Goal: Information Seeking & Learning: Learn about a topic

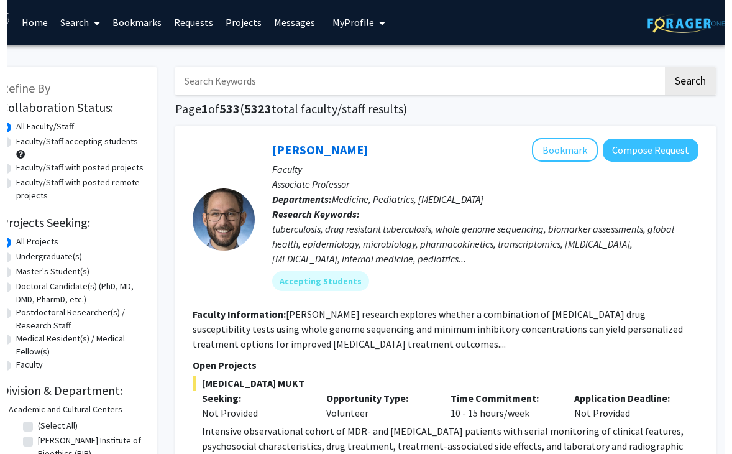
scroll to position [0, 14]
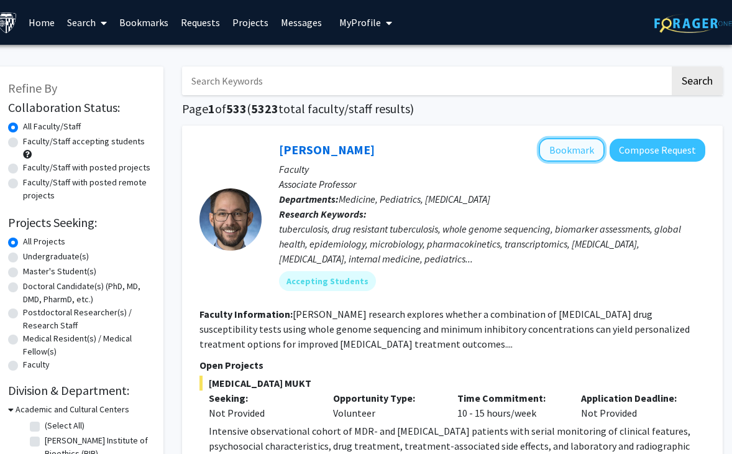
click at [576, 153] on button "Bookmark" at bounding box center [572, 150] width 66 height 24
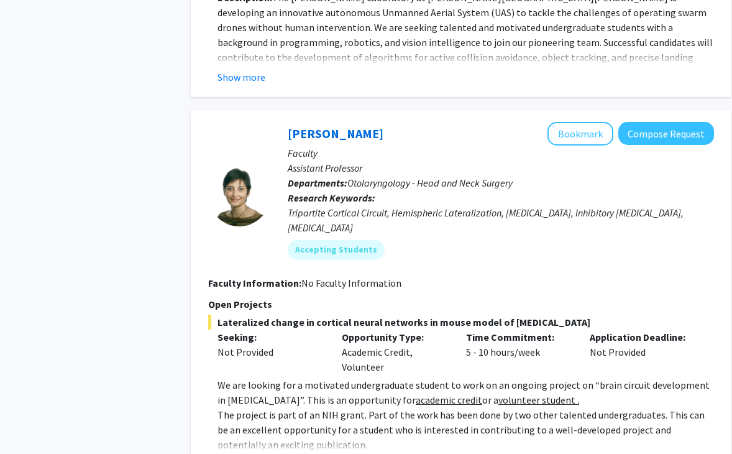
scroll to position [2832, 5]
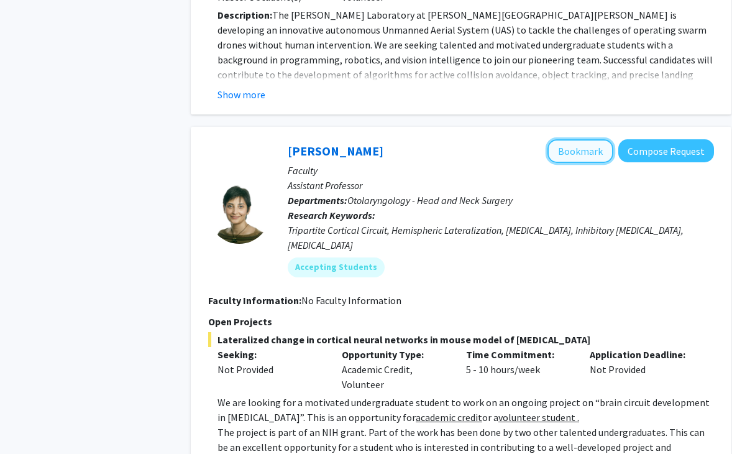
click at [573, 139] on button "Bookmark" at bounding box center [581, 151] width 66 height 24
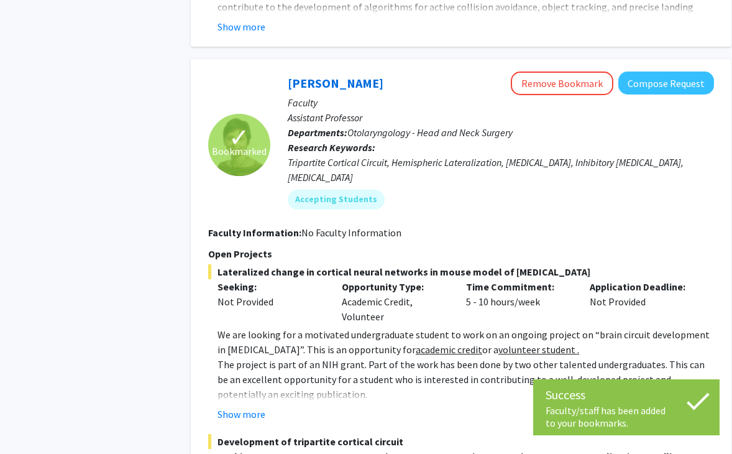
scroll to position [2901, 5]
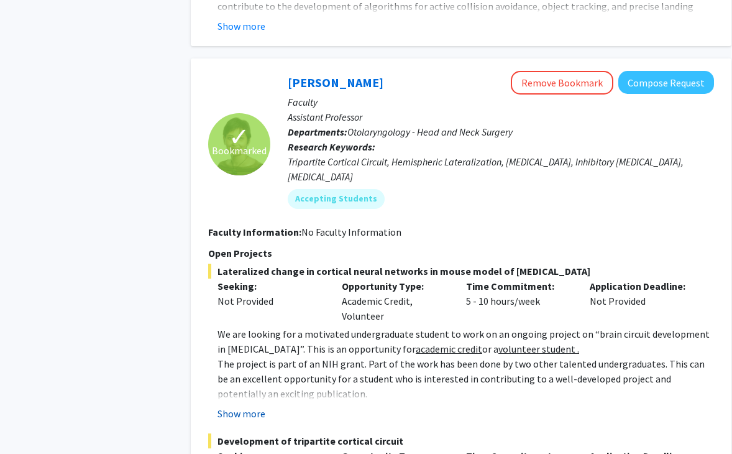
click at [246, 406] on button "Show more" at bounding box center [242, 413] width 48 height 15
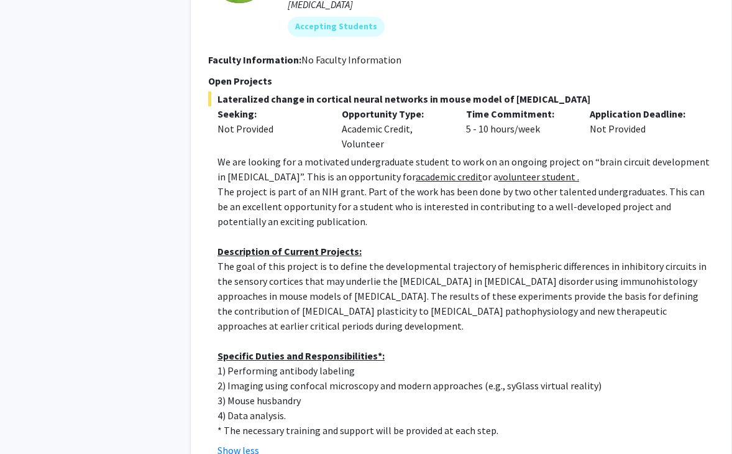
scroll to position [3073, 5]
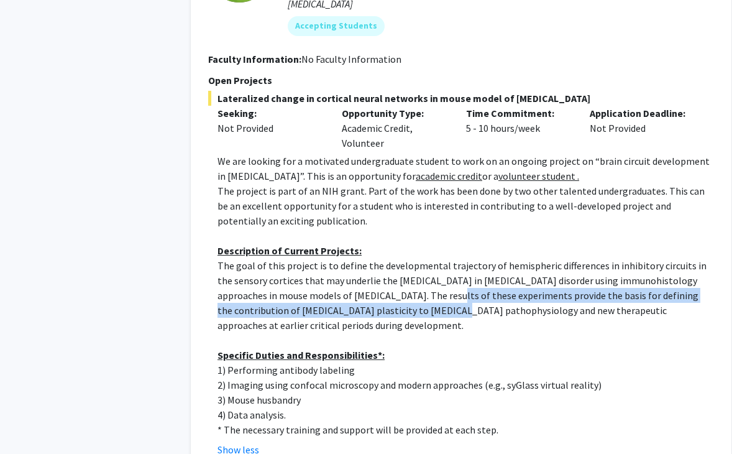
drag, startPoint x: 387, startPoint y: 216, endPoint x: 390, endPoint y: 242, distance: 26.3
click at [392, 258] on p "The goal of this project is to define the developmental trajectory of hemispher…" at bounding box center [466, 295] width 497 height 75
click at [390, 258] on p "The goal of this project is to define the developmental trajectory of hemispher…" at bounding box center [466, 295] width 497 height 75
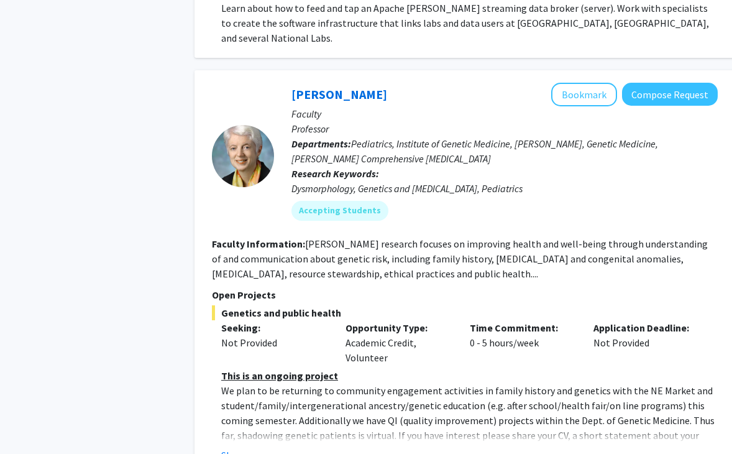
scroll to position [4856, 1]
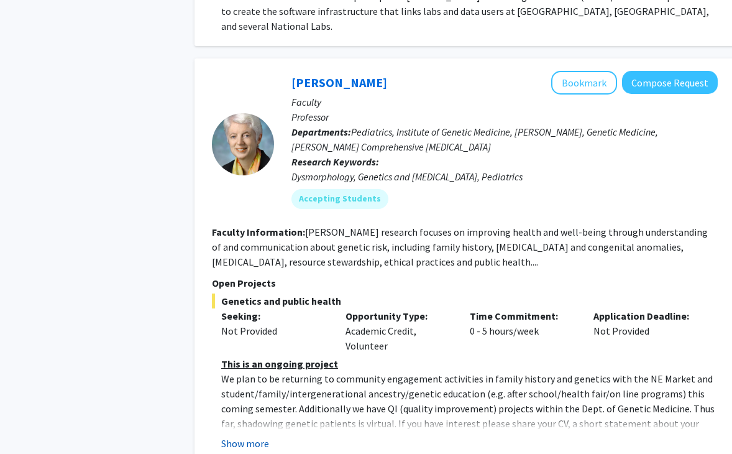
click at [243, 436] on button "Show more" at bounding box center [245, 443] width 48 height 15
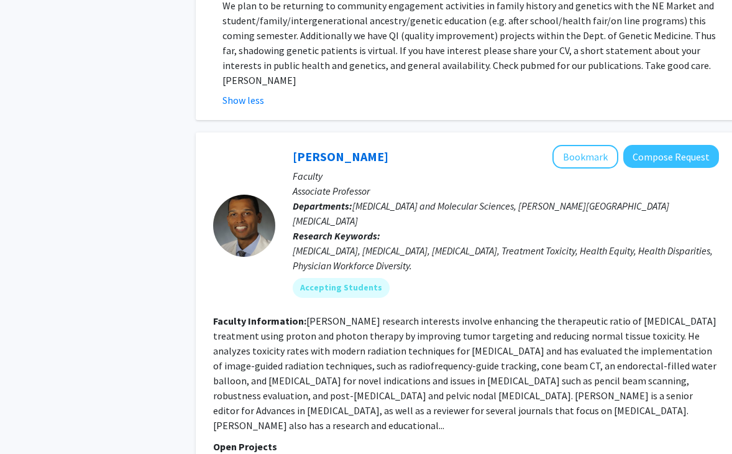
scroll to position [5244, 0]
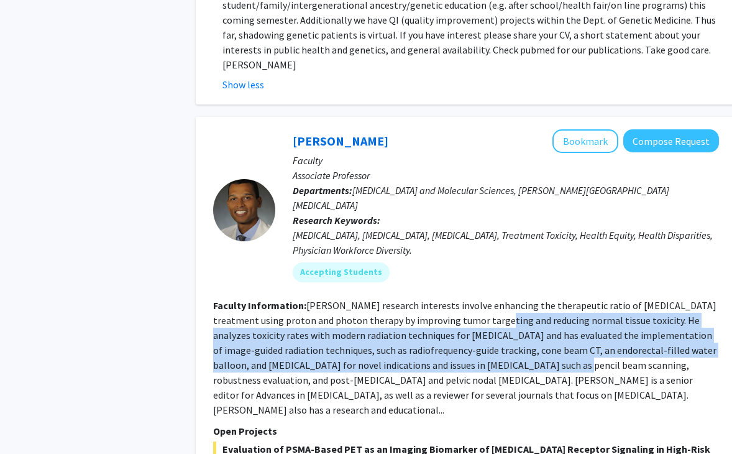
drag, startPoint x: 464, startPoint y: 183, endPoint x: 478, endPoint y: 223, distance: 42.6
click at [478, 298] on section "Faculty Information: [PERSON_NAME] research interests involve enhancing the the…" at bounding box center [466, 357] width 506 height 119
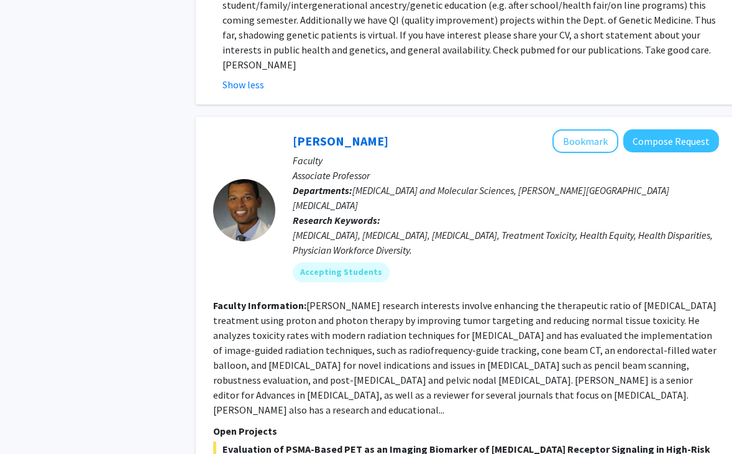
click at [507, 299] on fg-read-more "[PERSON_NAME] research interests involve enhancing the therapeutic ratio of [ME…" at bounding box center [464, 357] width 503 height 117
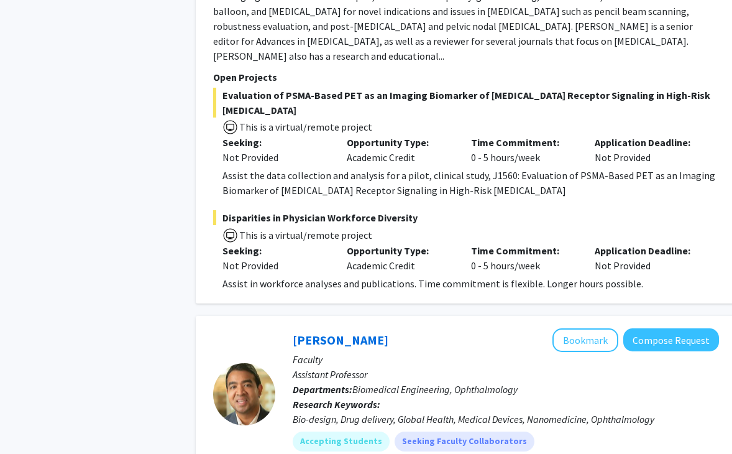
scroll to position [6222, 0]
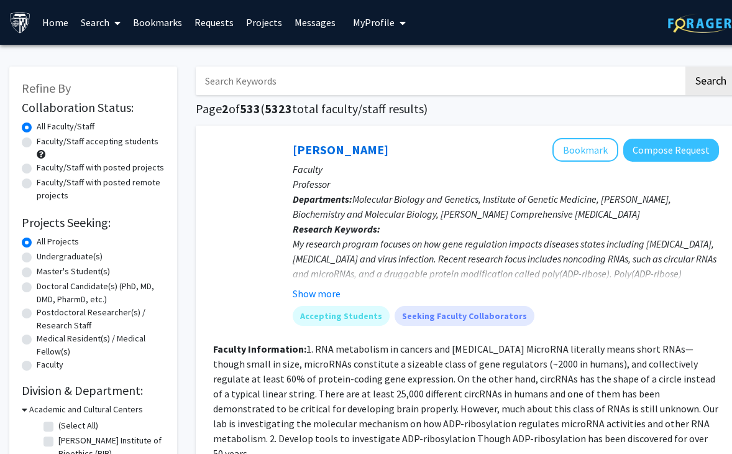
scroll to position [58, 0]
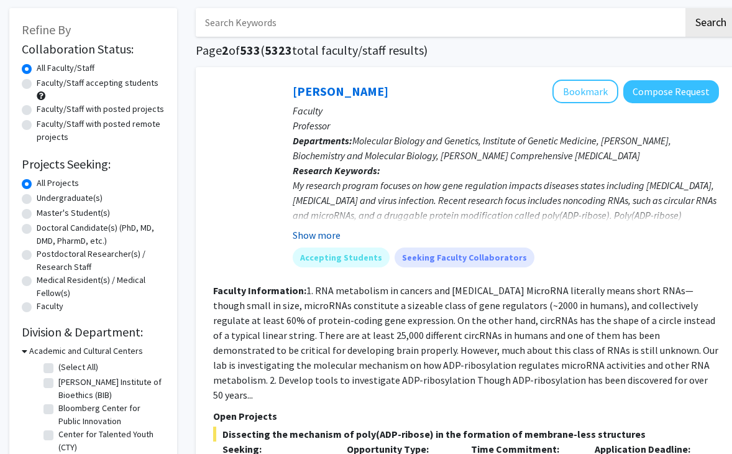
click at [318, 234] on button "Show more" at bounding box center [317, 234] width 48 height 15
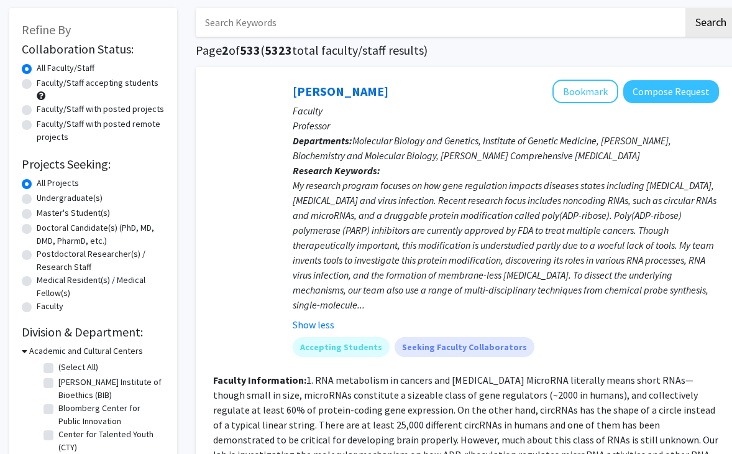
drag, startPoint x: 450, startPoint y: 254, endPoint x: 469, endPoint y: 287, distance: 38.2
click at [469, 286] on div "My research program focuses on how gene regulation impacts diseases states incl…" at bounding box center [506, 245] width 426 height 134
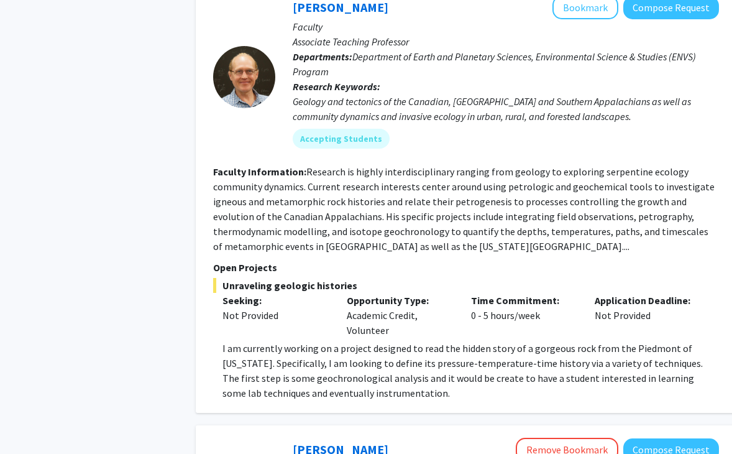
scroll to position [1325, 0]
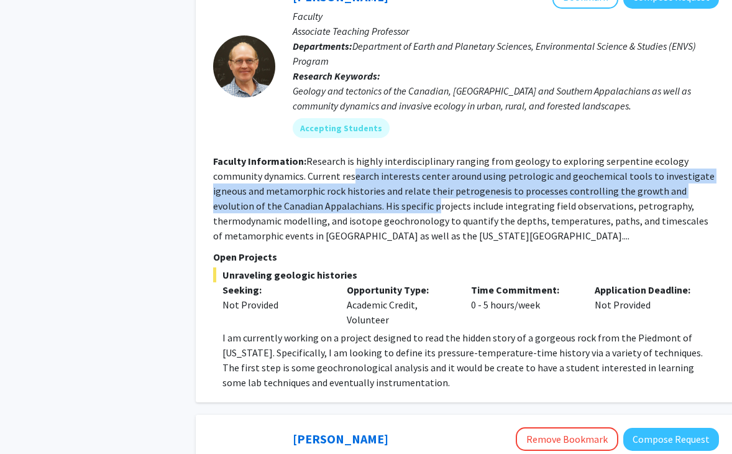
drag, startPoint x: 352, startPoint y: 157, endPoint x: 383, endPoint y: 200, distance: 53.0
click at [382, 199] on section "Faculty Information: Research is highly interdisciplinary ranging from geology …" at bounding box center [466, 198] width 506 height 89
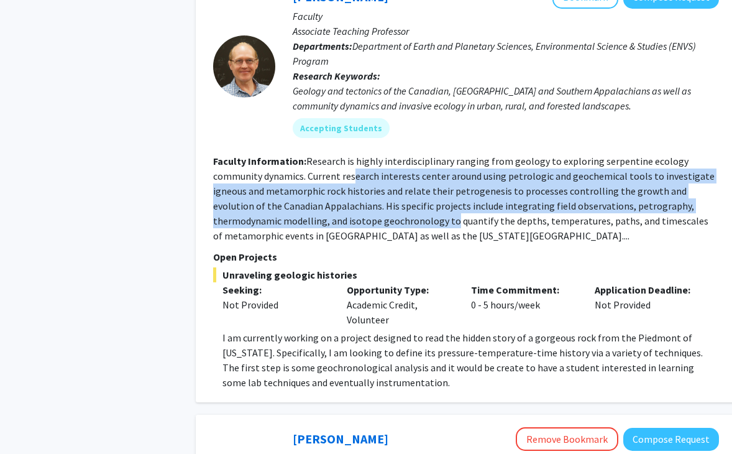
click at [383, 200] on fg-read-more "Research is highly interdisciplinary ranging from geology to exploring serpenti…" at bounding box center [464, 198] width 502 height 87
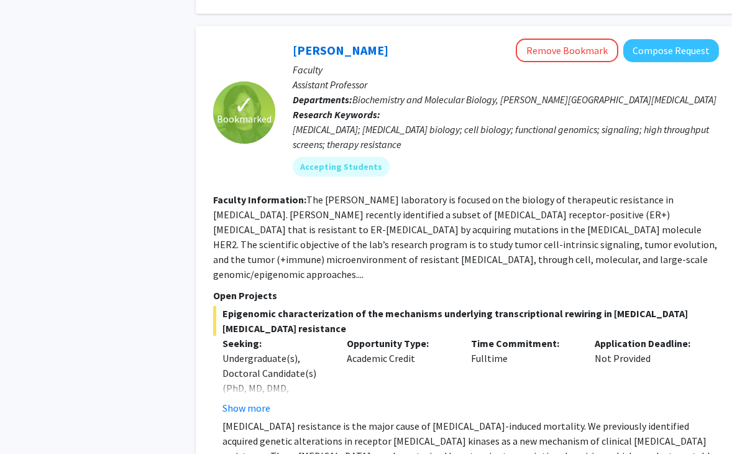
scroll to position [1794, 0]
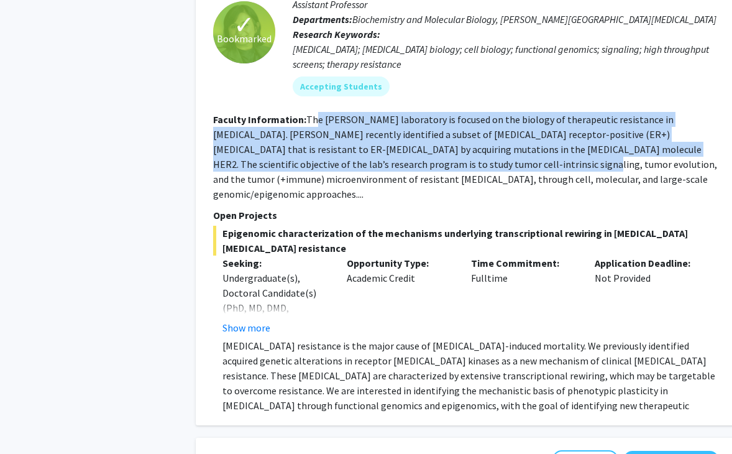
drag, startPoint x: 316, startPoint y: 104, endPoint x: 390, endPoint y: 142, distance: 82.8
click at [390, 142] on fg-read-more "The [PERSON_NAME] laboratory is focused on the biology of therapeutic resistanc…" at bounding box center [465, 156] width 504 height 87
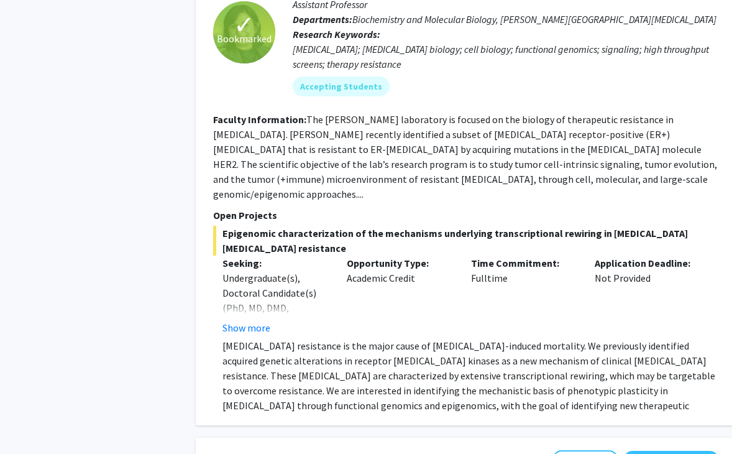
click at [427, 155] on section "Faculty Information: The [PERSON_NAME] laboratory is focused on the biology of …" at bounding box center [466, 156] width 506 height 89
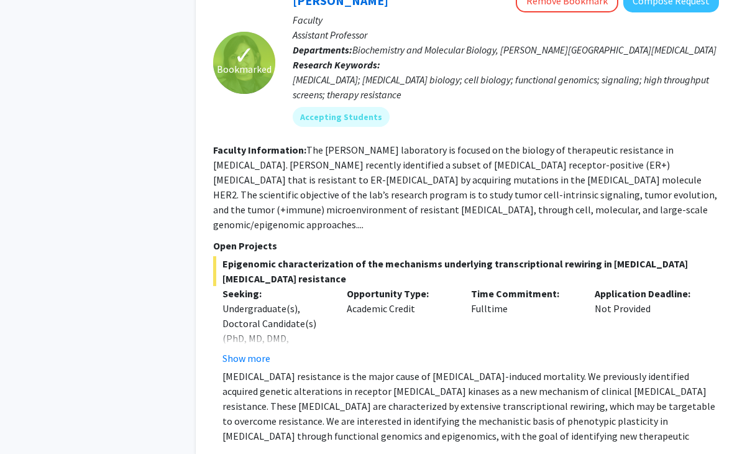
scroll to position [1758, 0]
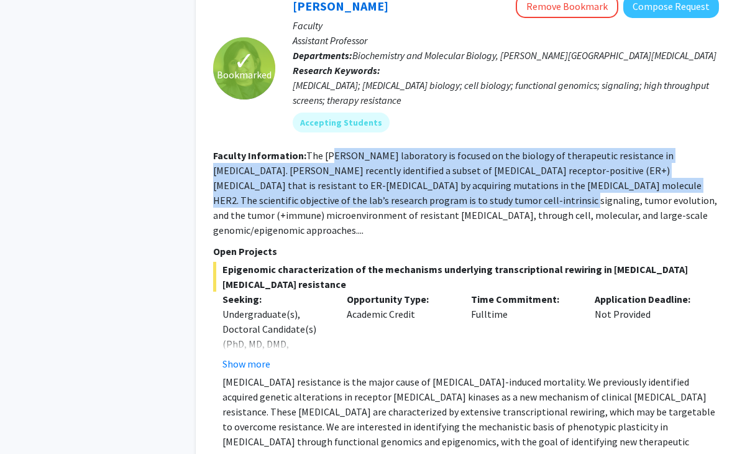
drag, startPoint x: 334, startPoint y: 143, endPoint x: 368, endPoint y: 184, distance: 53.4
click at [369, 183] on fg-read-more "The [PERSON_NAME] laboratory is focused on the biology of therapeutic resistanc…" at bounding box center [465, 192] width 504 height 87
click at [368, 184] on fg-read-more "The [PERSON_NAME] laboratory is focused on the biology of therapeutic resistanc…" at bounding box center [465, 192] width 504 height 87
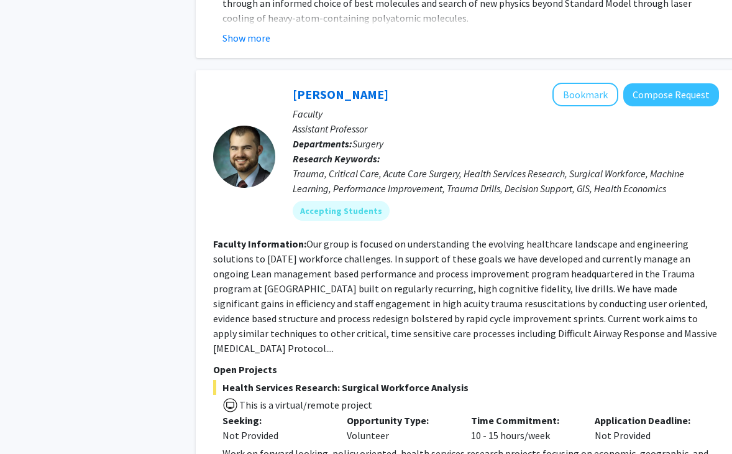
scroll to position [3050, 3]
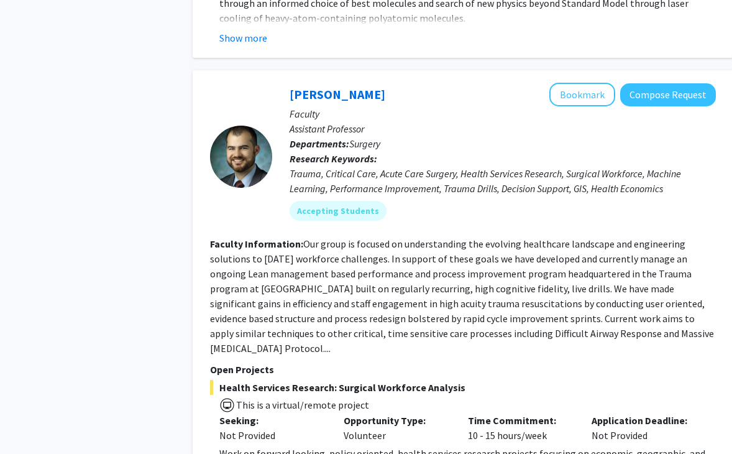
drag, startPoint x: 333, startPoint y: 178, endPoint x: 386, endPoint y: 229, distance: 73.4
click at [386, 237] on fg-read-more "Our group is focused on understanding the evolving healthcare landscape and eng…" at bounding box center [462, 295] width 504 height 117
click at [405, 237] on fg-read-more "Our group is focused on understanding the evolving healthcare landscape and eng…" at bounding box center [462, 295] width 504 height 117
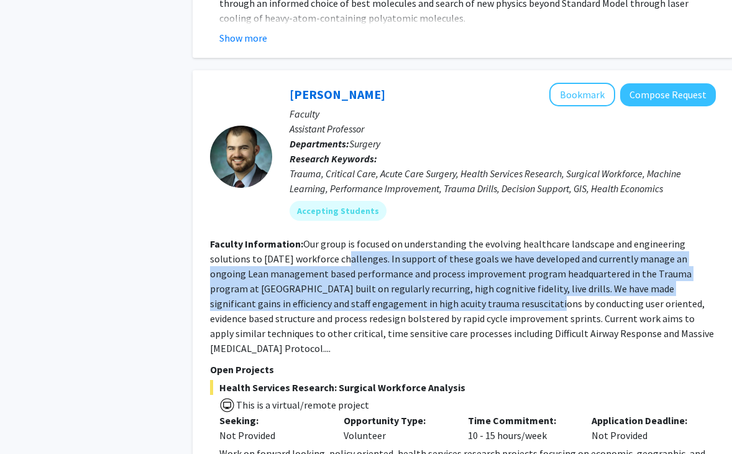
drag, startPoint x: 349, startPoint y: 177, endPoint x: 439, endPoint y: 229, distance: 104.4
click at [439, 237] on fg-read-more "Our group is focused on understanding the evolving healthcare landscape and eng…" at bounding box center [462, 295] width 504 height 117
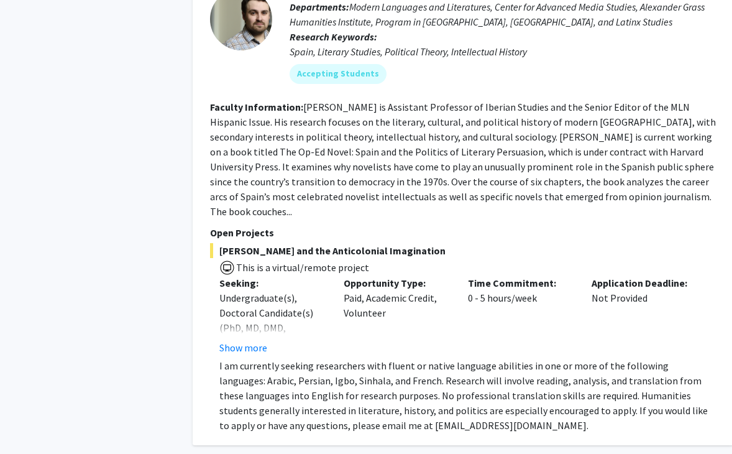
scroll to position [4129, 3]
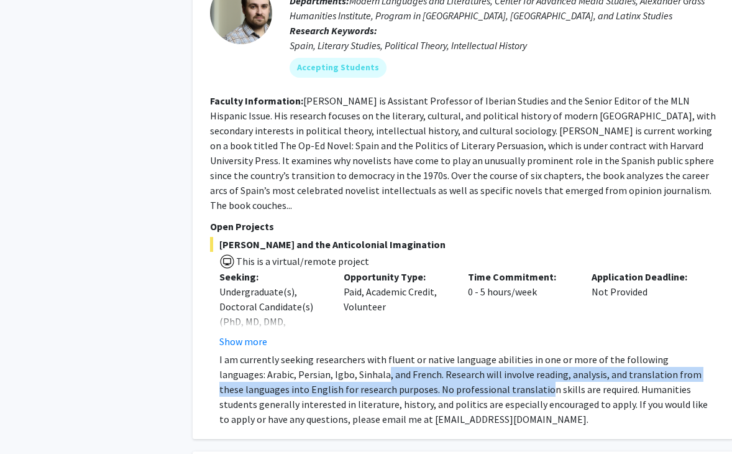
drag, startPoint x: 337, startPoint y: 262, endPoint x: 468, endPoint y: 281, distance: 132.5
click at [468, 352] on p "I am currently seeking researchers with fluent or native language abilities in …" at bounding box center [467, 389] width 497 height 75
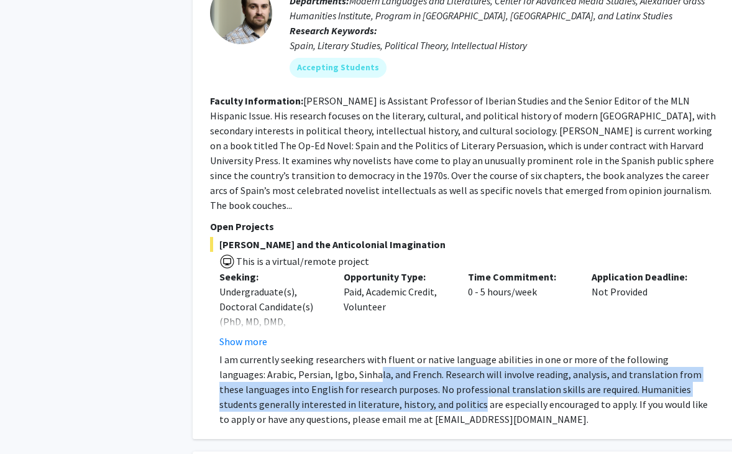
drag, startPoint x: 331, startPoint y: 270, endPoint x: 397, endPoint y: 301, distance: 72.0
click at [396, 352] on p "I am currently seeking researchers with fluent or native language abilities in …" at bounding box center [467, 389] width 497 height 75
click at [397, 352] on p "I am currently seeking researchers with fluent or native language abilities in …" at bounding box center [467, 389] width 497 height 75
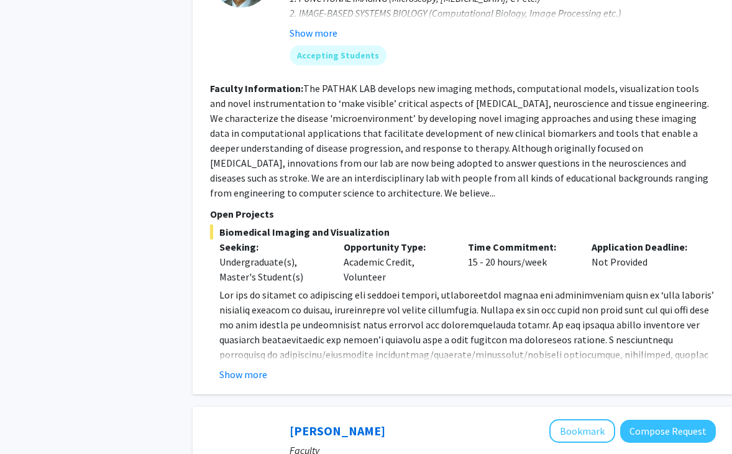
scroll to position [0, 3]
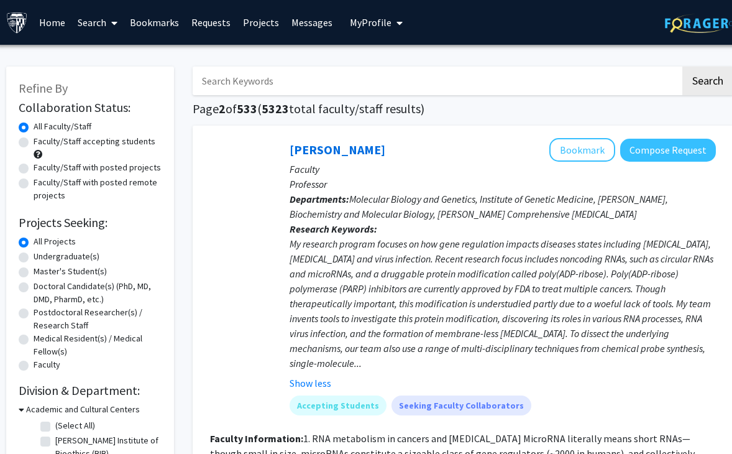
click at [150, 19] on link "Bookmarks" at bounding box center [155, 23] width 62 height 44
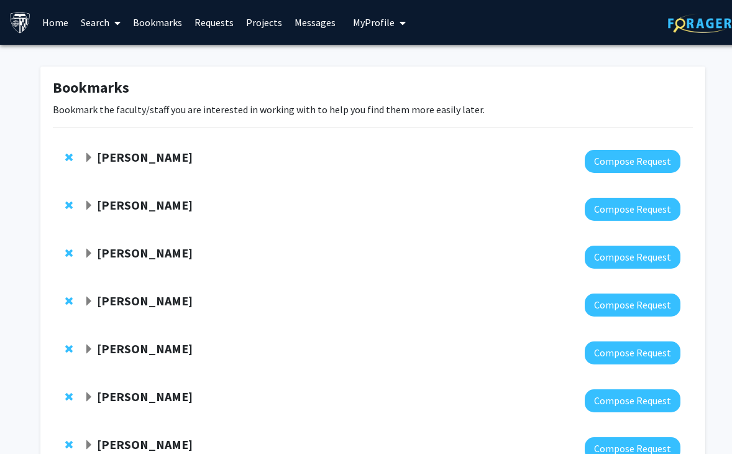
click at [91, 160] on span "Expand Emily Johnson Bookmark" at bounding box center [89, 158] width 10 height 10
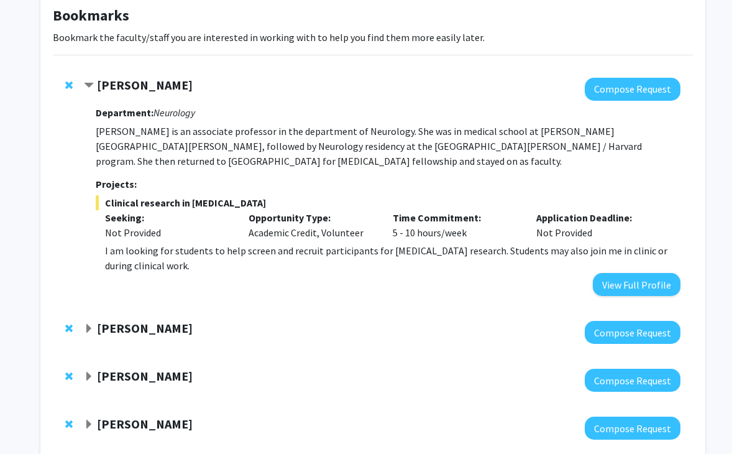
scroll to position [81, 0]
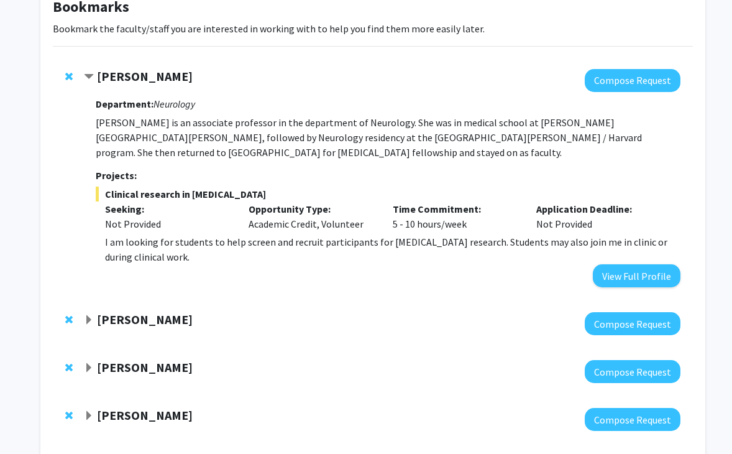
click at [91, 315] on span "Expand Carlos Romo Bookmark" at bounding box center [89, 320] width 10 height 10
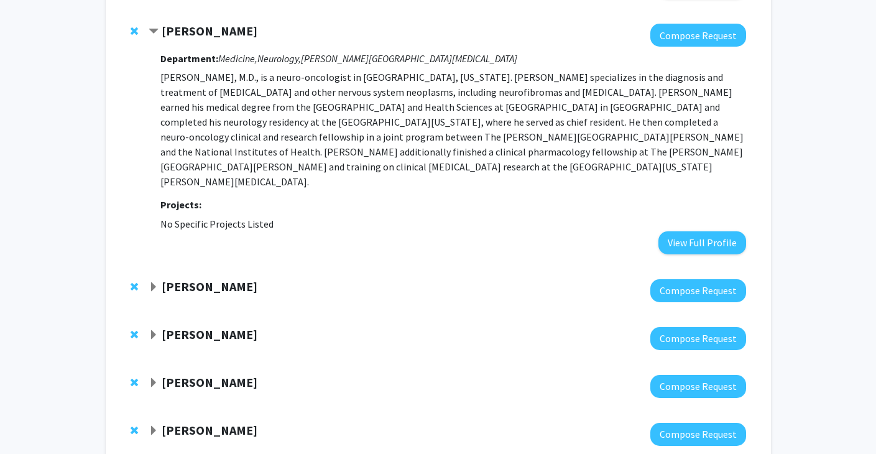
scroll to position [382, 0]
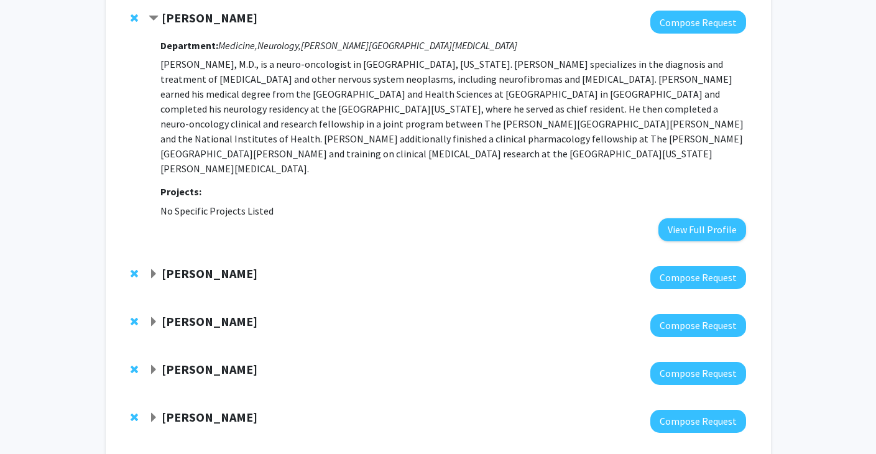
click at [168, 265] on strong "[PERSON_NAME]" at bounding box center [210, 273] width 96 height 16
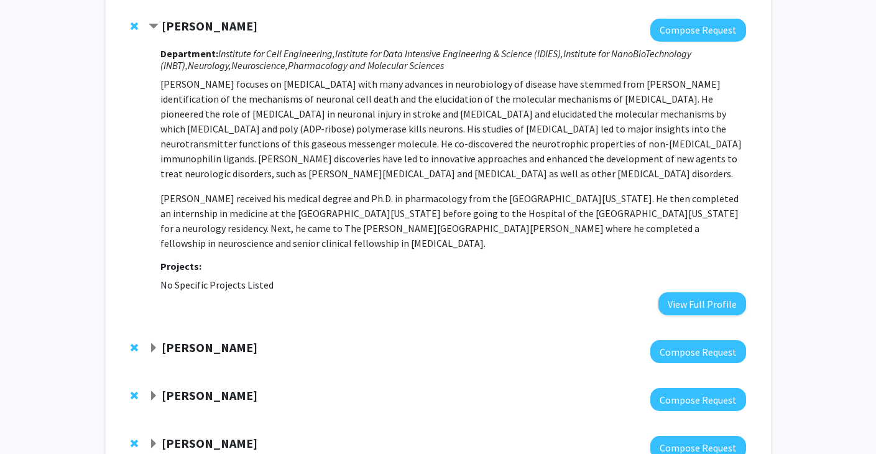
scroll to position [631, 0]
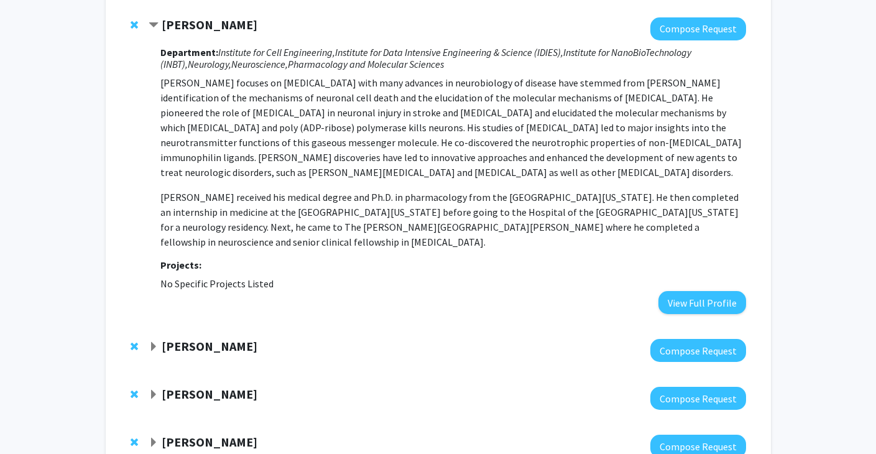
click at [159, 339] on div "[PERSON_NAME]" at bounding box center [283, 347] width 268 height 16
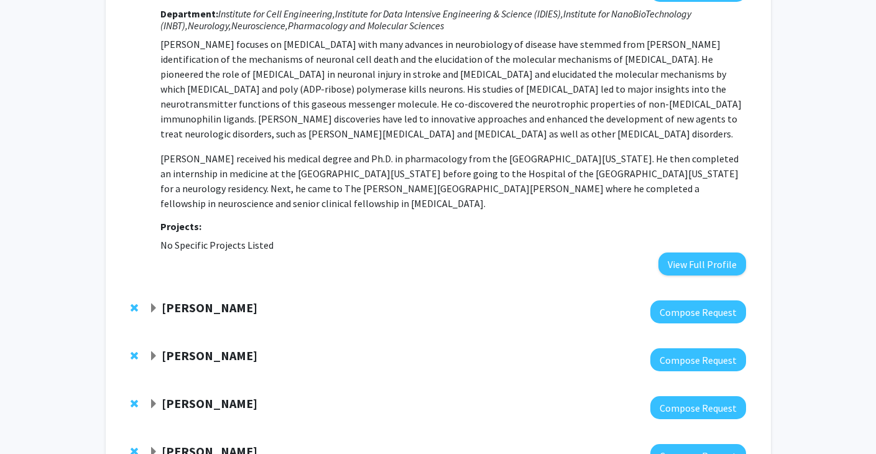
click at [158, 300] on div "[PERSON_NAME]" at bounding box center [283, 308] width 268 height 16
click at [155, 303] on span "Expand Jennifer Anders Bookmark" at bounding box center [154, 308] width 10 height 10
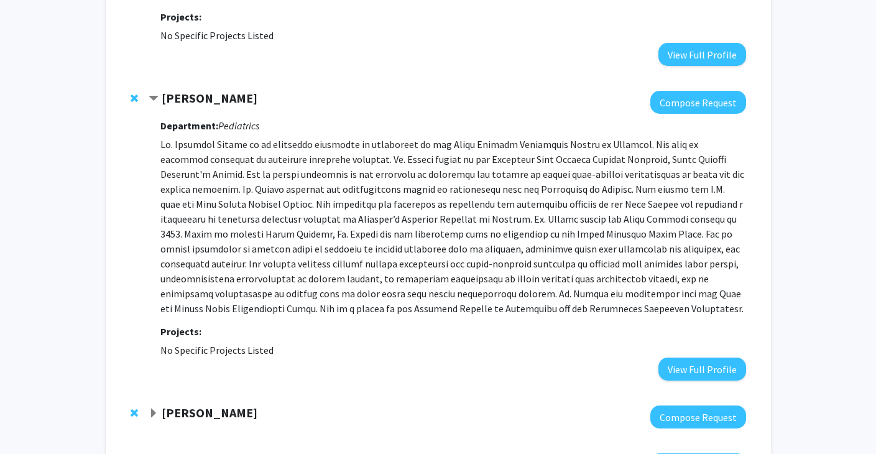
scroll to position [891, 0]
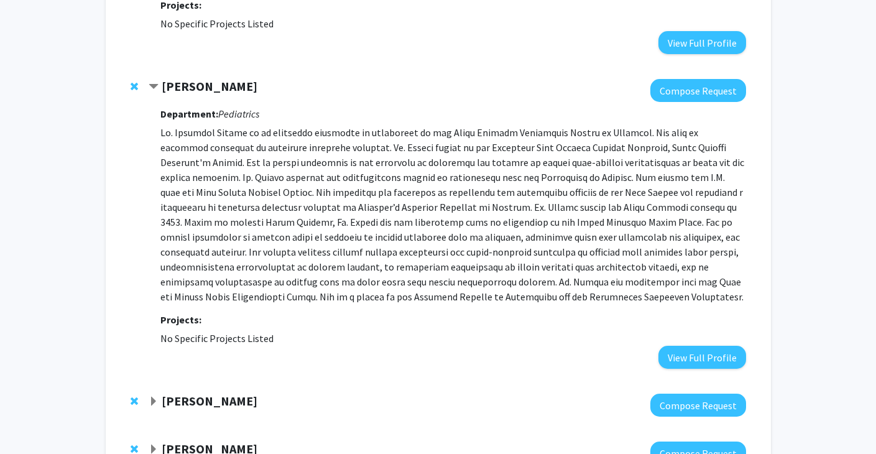
click at [150, 397] on span "Expand Nicholas Maragakis Bookmark" at bounding box center [154, 402] width 10 height 10
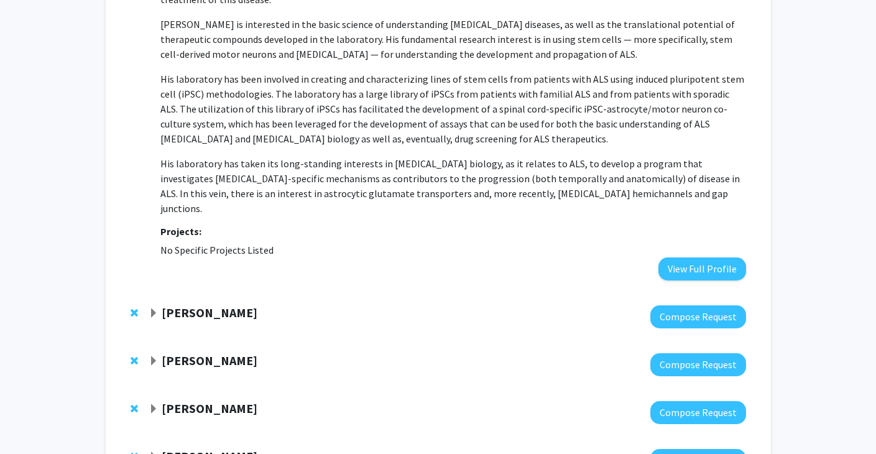
scroll to position [1399, 0]
click at [154, 308] on span "Expand Kristine Glunde Bookmark" at bounding box center [154, 313] width 10 height 10
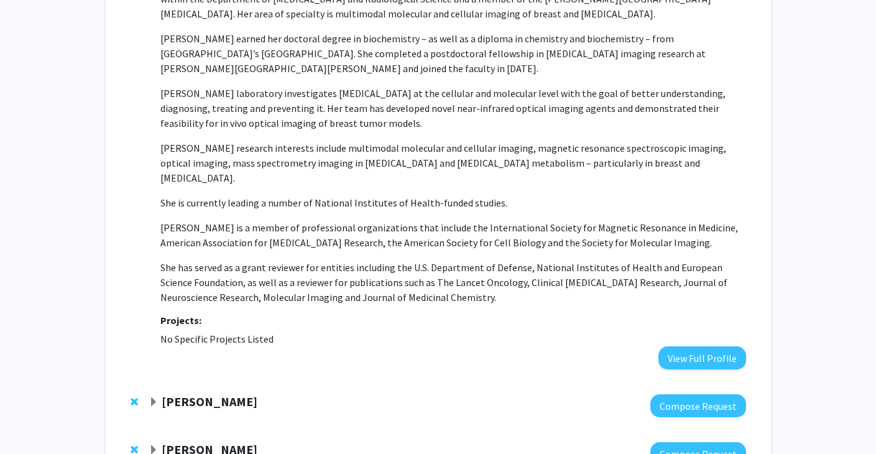
scroll to position [1779, 0]
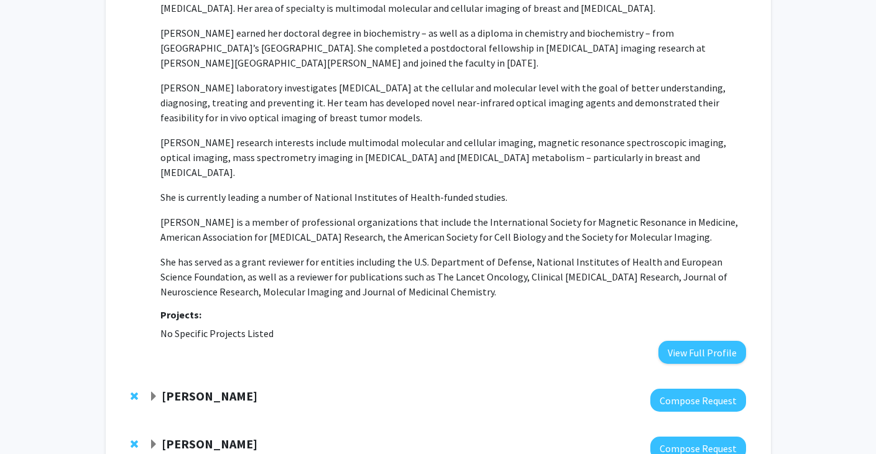
click at [158, 388] on div "[PERSON_NAME]" at bounding box center [283, 396] width 268 height 16
click at [155, 392] on span "Expand Lee Martin Bookmark" at bounding box center [154, 397] width 10 height 10
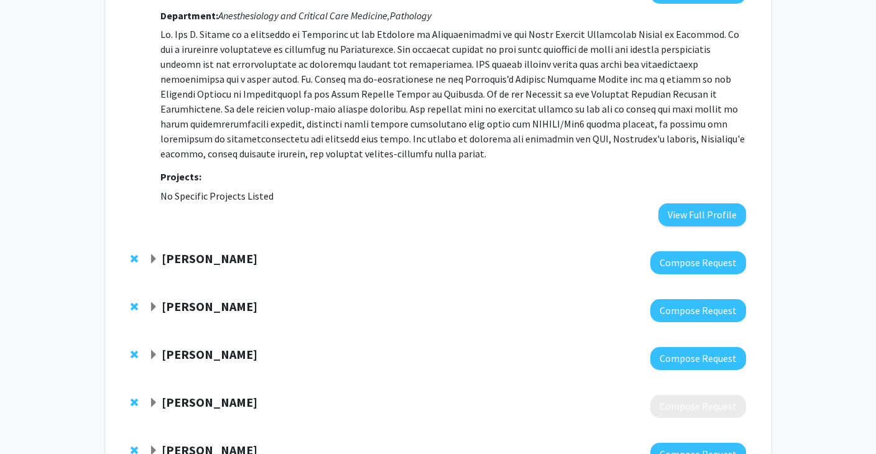
scroll to position [2187, 0]
click at [157, 254] on span "Expand Amy Kim Bookmark" at bounding box center [154, 259] width 10 height 10
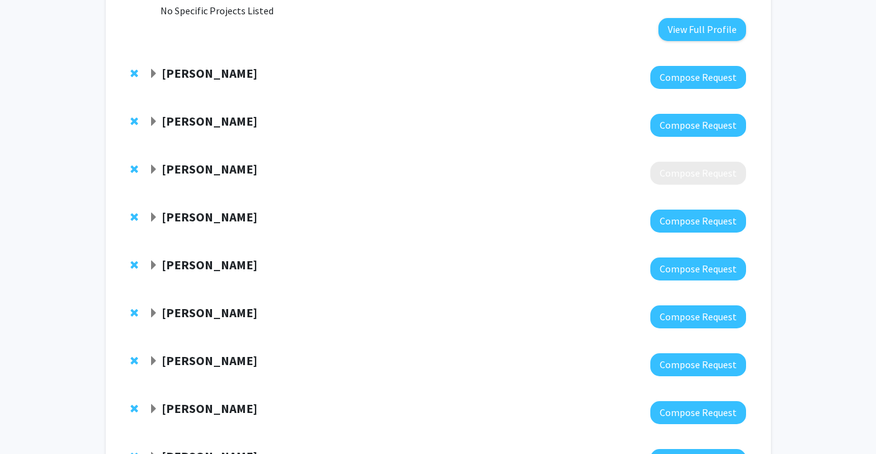
scroll to position [2554, 0]
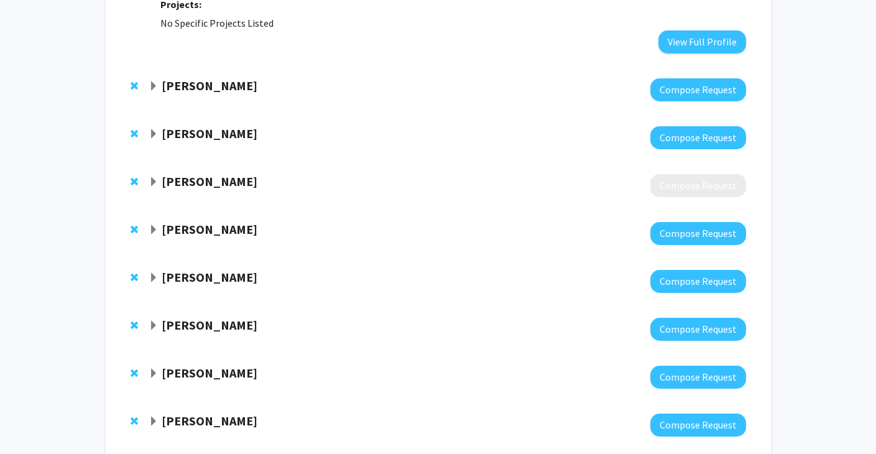
click at [155, 177] on span "Expand Gregory Riggins Bookmark" at bounding box center [154, 182] width 10 height 10
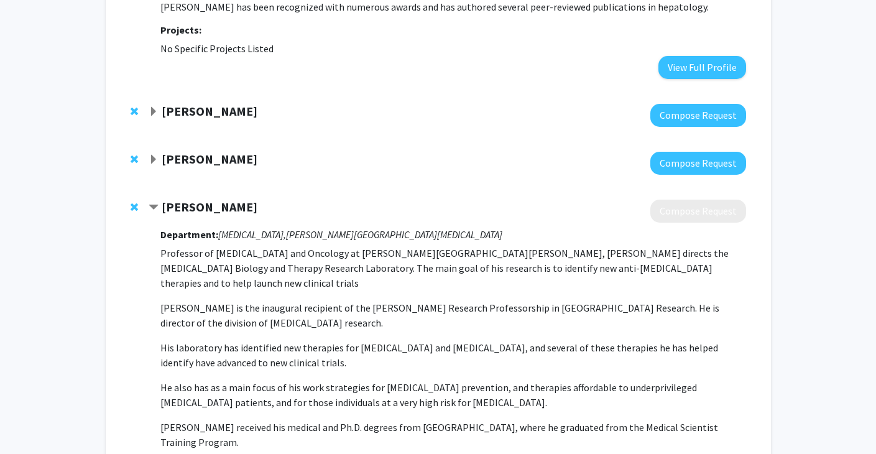
scroll to position [2520, 0]
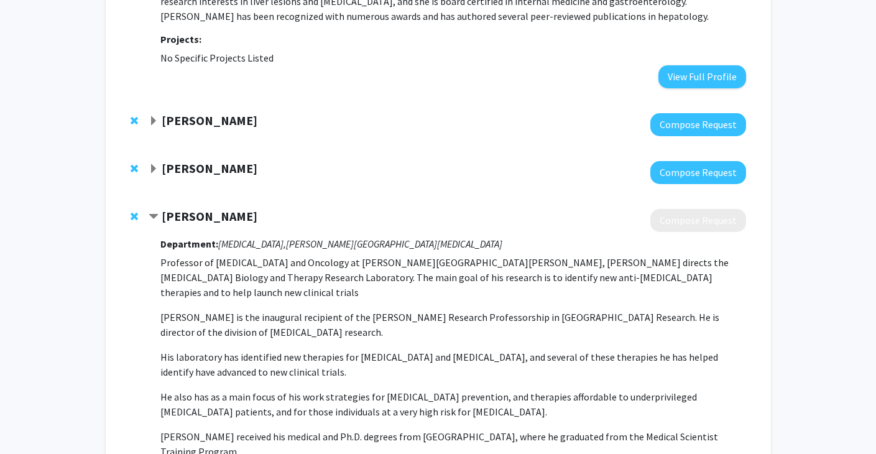
click at [159, 161] on div "[PERSON_NAME]" at bounding box center [283, 169] width 268 height 16
click at [154, 164] on span "Expand Laura Fayad Bookmark" at bounding box center [154, 169] width 10 height 10
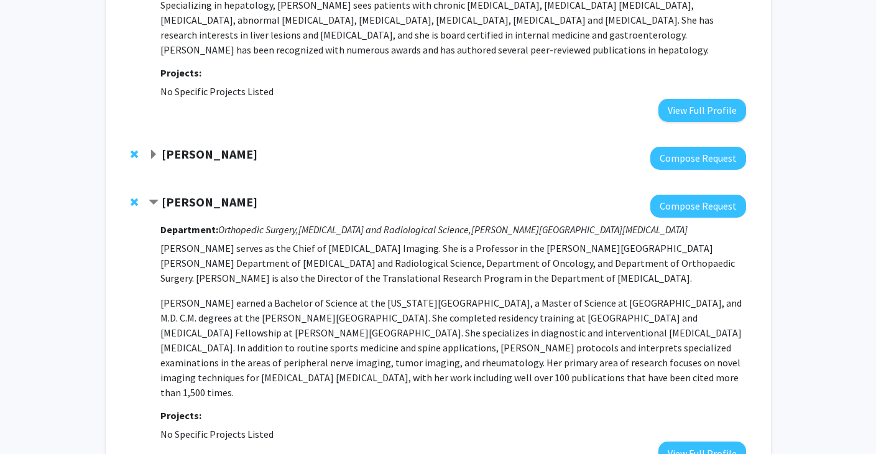
scroll to position [2469, 0]
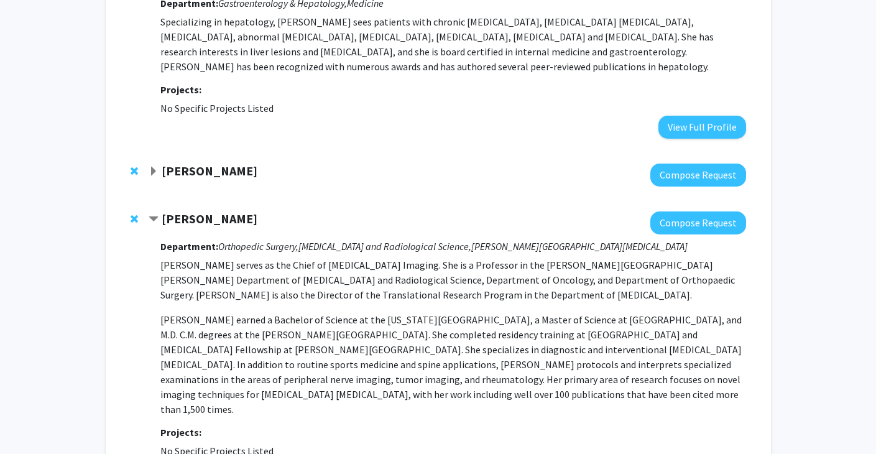
click at [154, 167] on span "Expand David Hackam Bookmark" at bounding box center [154, 172] width 10 height 10
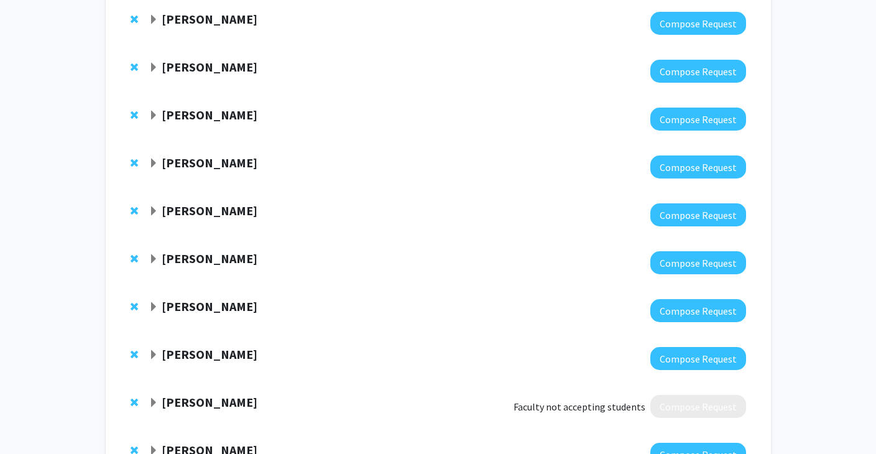
scroll to position [3745, 0]
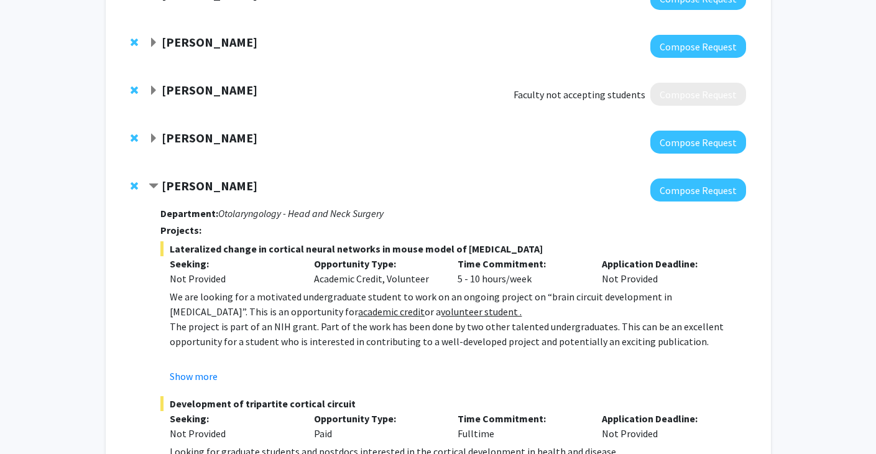
scroll to position [4055, 0]
click at [201, 369] on button "Show more" at bounding box center [194, 376] width 48 height 15
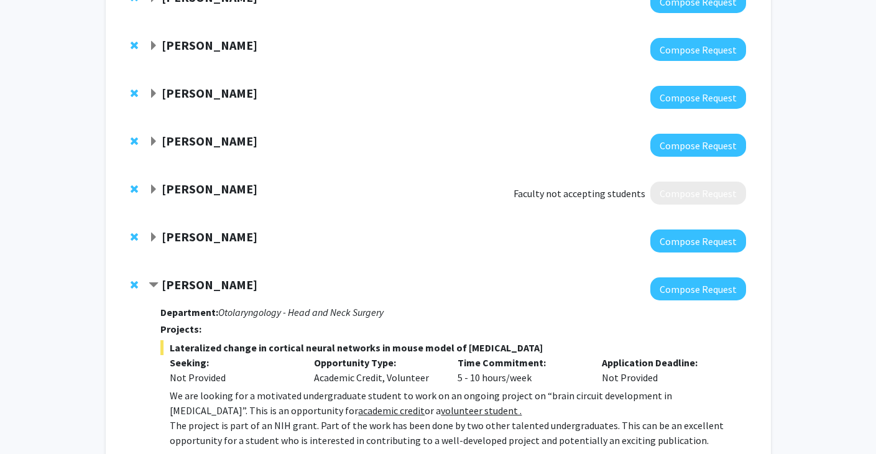
click at [190, 277] on strong "[PERSON_NAME]" at bounding box center [210, 285] width 96 height 16
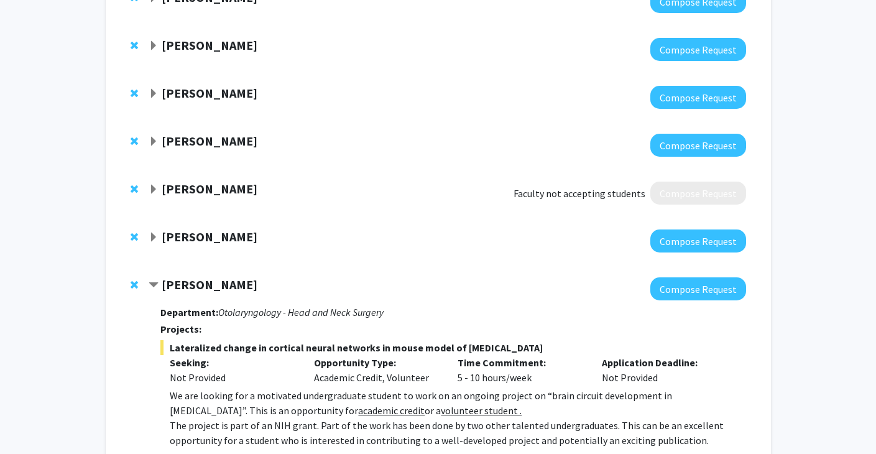
click at [191, 306] on strong "Department:" at bounding box center [189, 312] width 58 height 12
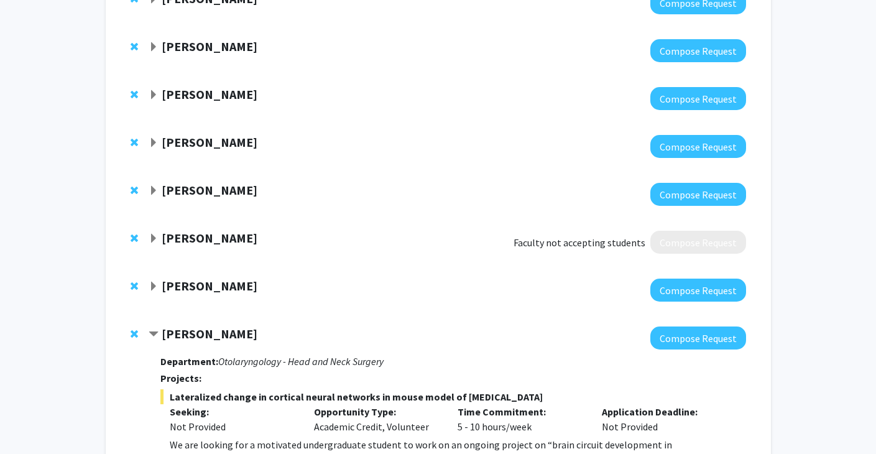
scroll to position [3851, 0]
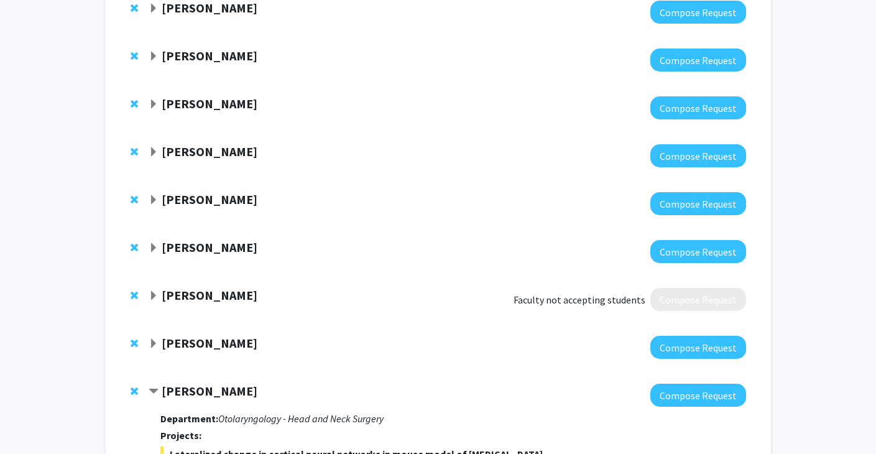
click at [157, 339] on span "Expand Jeffrey Tornheim Bookmark" at bounding box center [154, 344] width 10 height 10
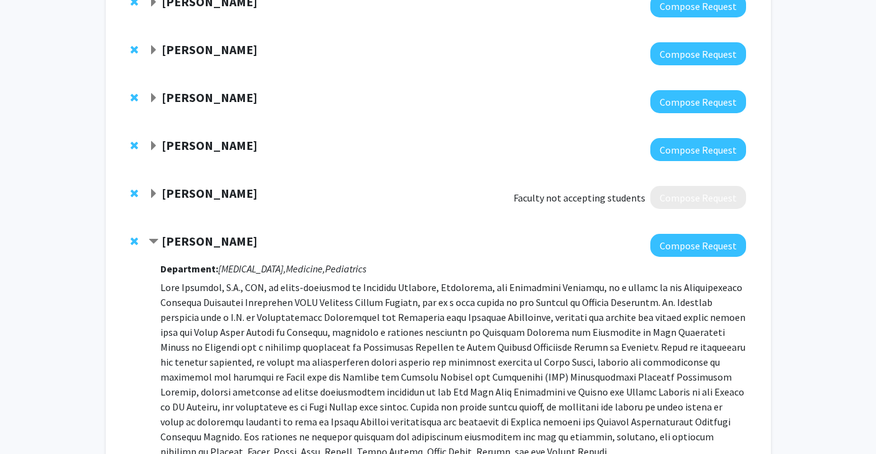
scroll to position [3765, 0]
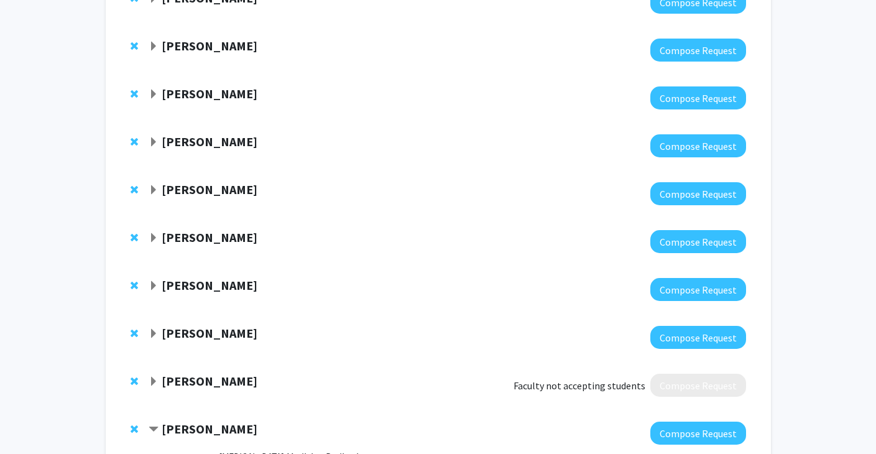
click at [160, 326] on div "[PERSON_NAME]" at bounding box center [283, 334] width 268 height 16
click at [158, 326] on div "[PERSON_NAME]" at bounding box center [283, 334] width 268 height 16
click at [154, 329] on span "Expand Bhuchitra Singh Bookmark" at bounding box center [154, 334] width 10 height 10
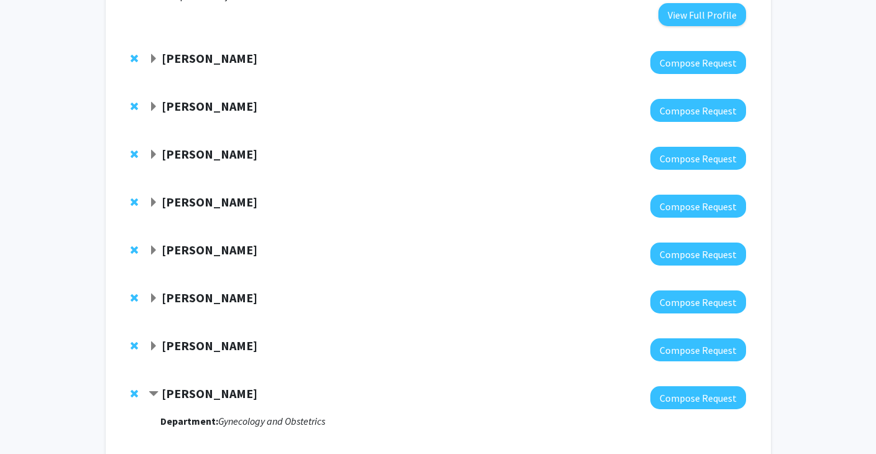
scroll to position [3684, 0]
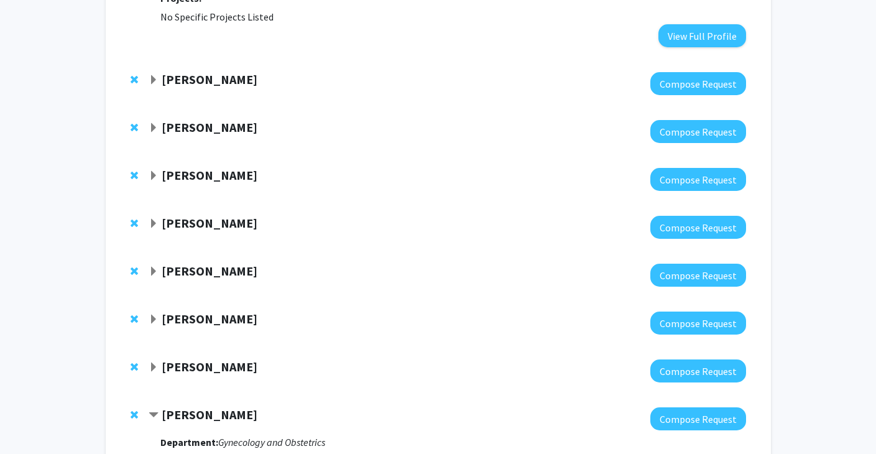
click at [156, 362] on span "Expand Jean Kim Bookmark" at bounding box center [154, 367] width 10 height 10
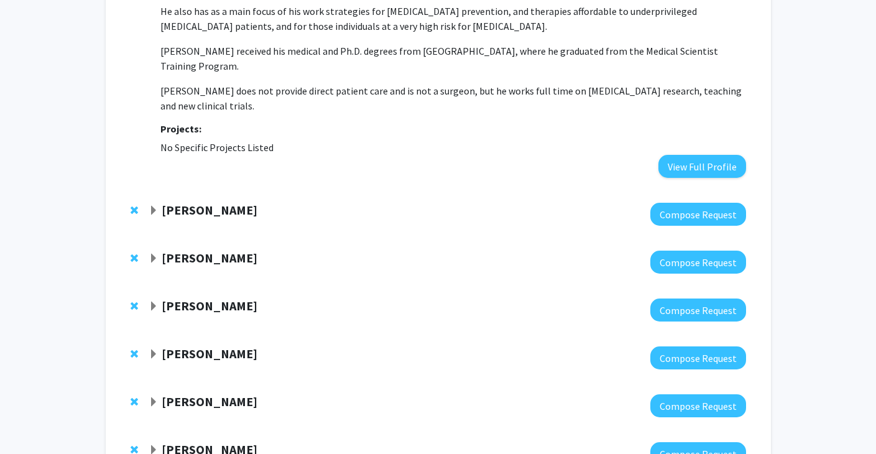
scroll to position [3523, 0]
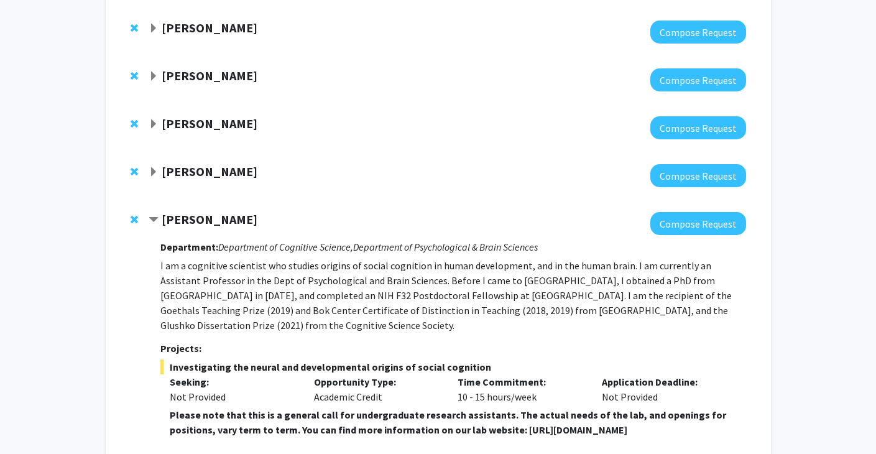
scroll to position [3781, 0]
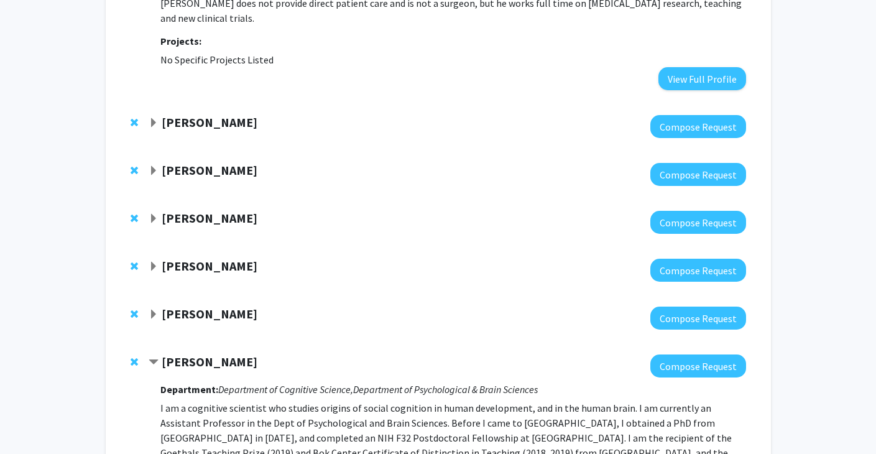
scroll to position [3629, 0]
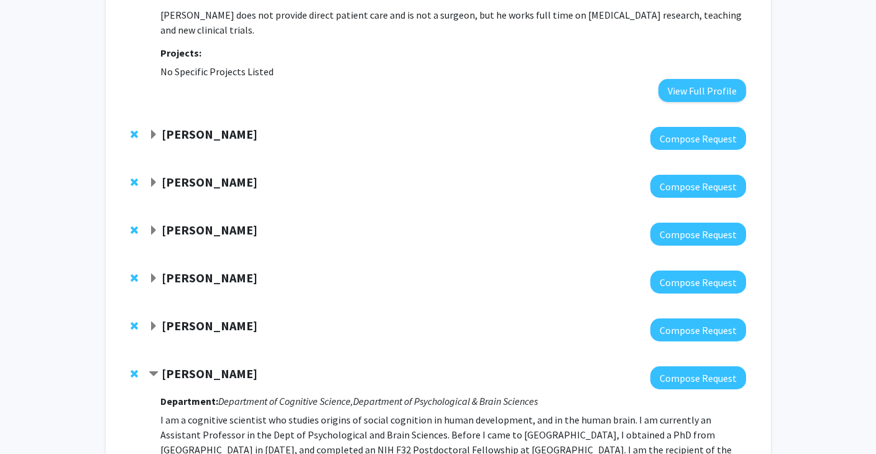
click at [157, 321] on span "Expand Amir Kashani Bookmark" at bounding box center [154, 326] width 10 height 10
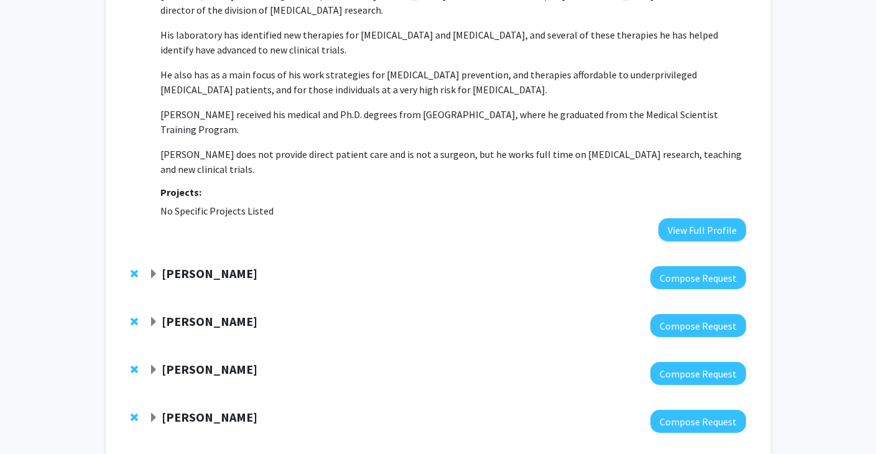
scroll to position [3497, 0]
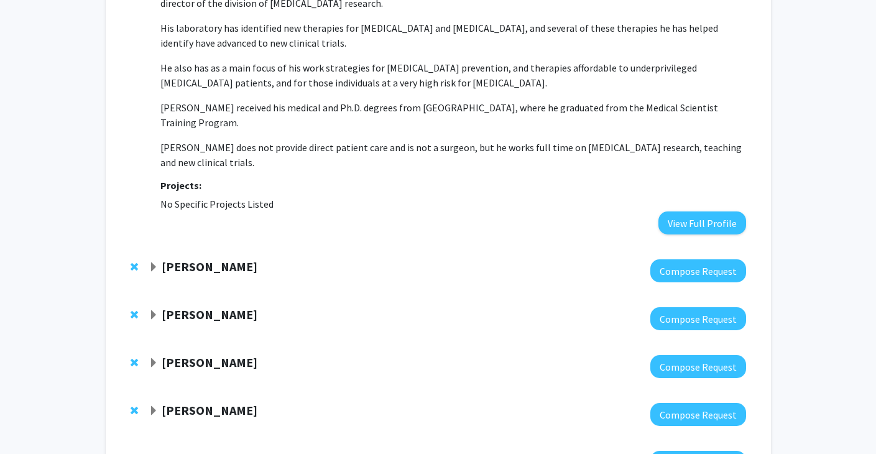
click at [154, 358] on span "Expand Utthara Nayar Bookmark" at bounding box center [154, 363] width 10 height 10
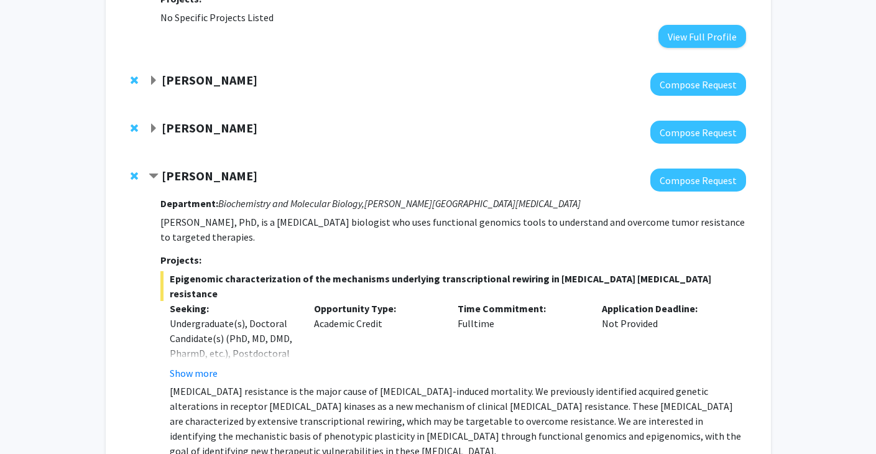
scroll to position [3689, 0]
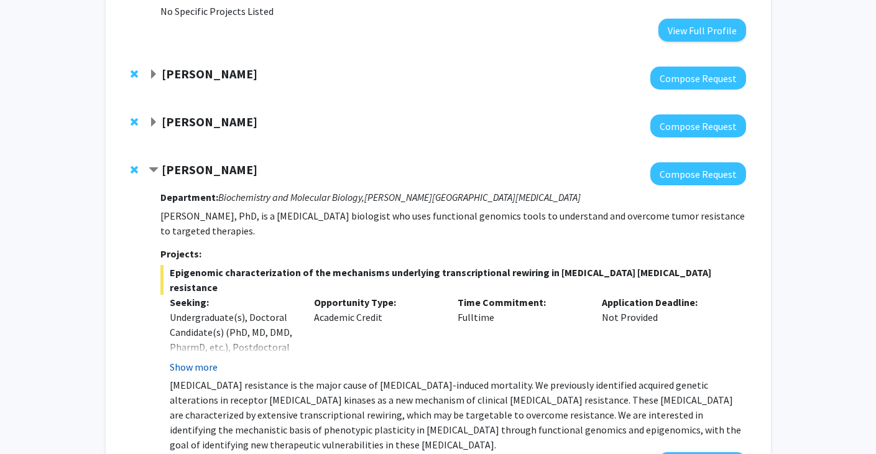
click at [193, 359] on button "Show more" at bounding box center [194, 366] width 48 height 15
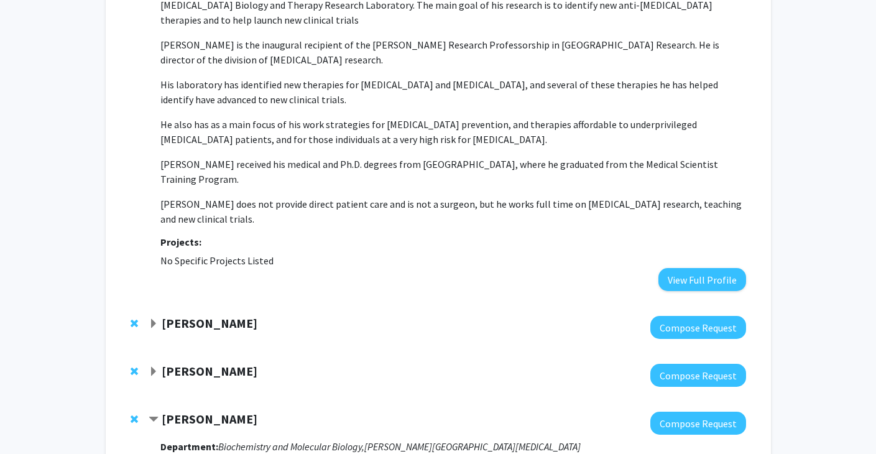
scroll to position [3421, 0]
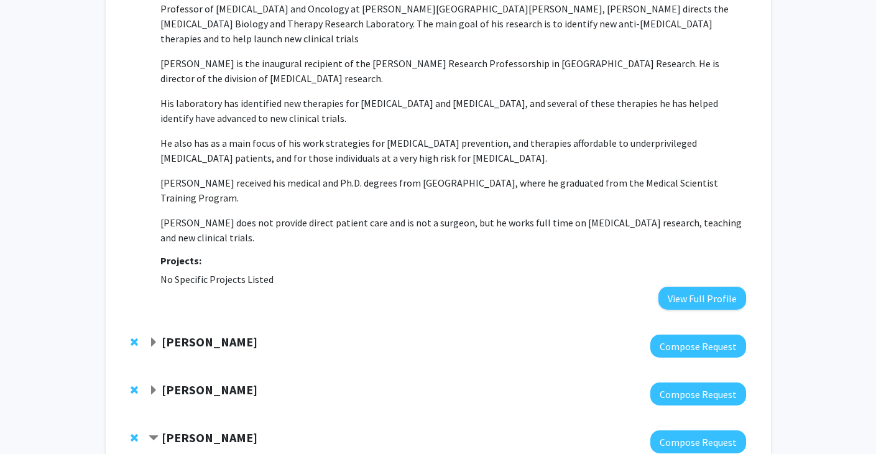
click at [149, 385] on span "Expand Karen Fleming Bookmark" at bounding box center [154, 390] width 10 height 10
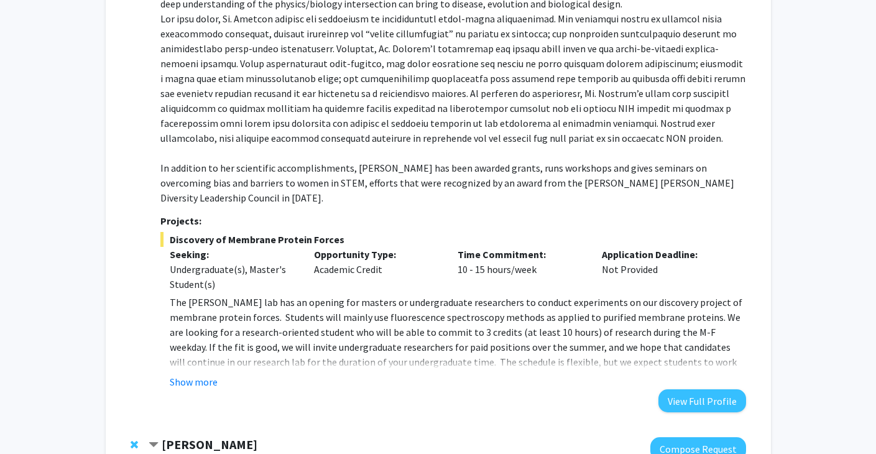
scroll to position [3774, 0]
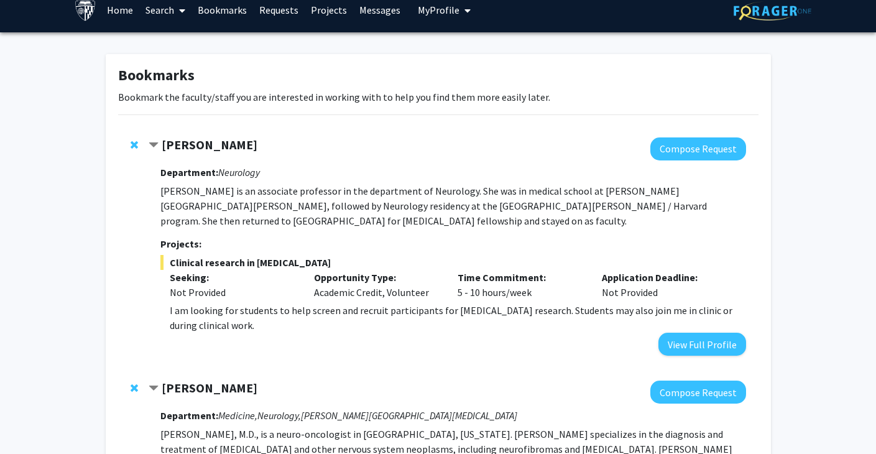
scroll to position [8, 0]
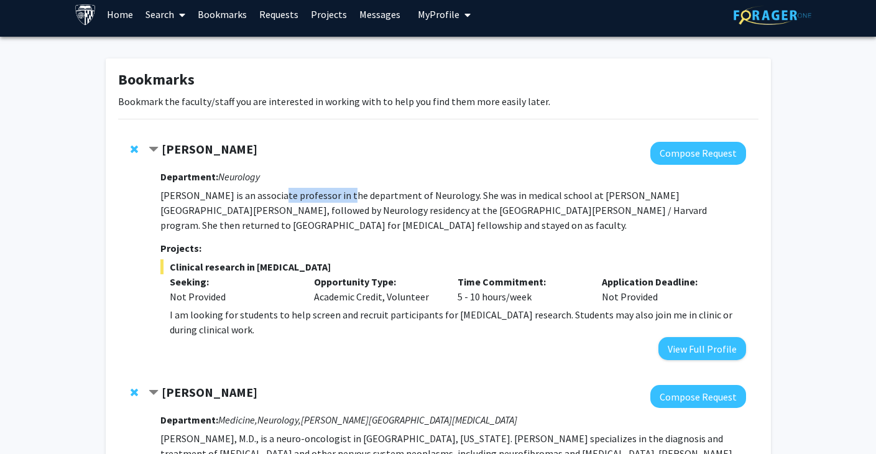
drag, startPoint x: 269, startPoint y: 197, endPoint x: 337, endPoint y: 202, distance: 67.9
click at [337, 202] on p "[PERSON_NAME] is an associate professor in the department of Neurology. She was…" at bounding box center [452, 210] width 585 height 45
click at [352, 203] on p "[PERSON_NAME] is an associate professor in the department of Neurology. She was…" at bounding box center [452, 210] width 585 height 45
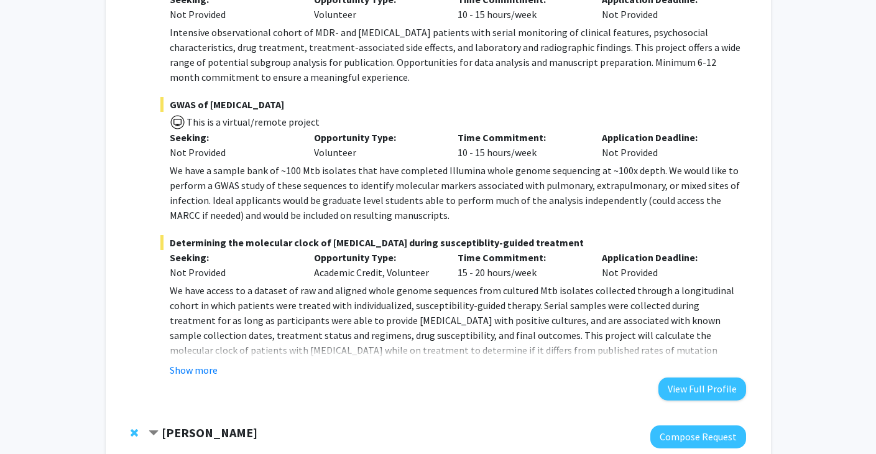
scroll to position [6947, 0]
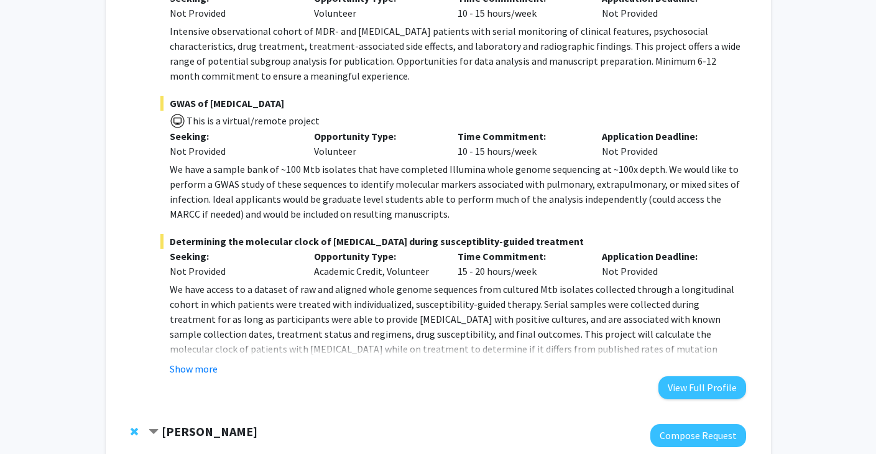
click at [183, 423] on strong "[PERSON_NAME]" at bounding box center [210, 431] width 96 height 16
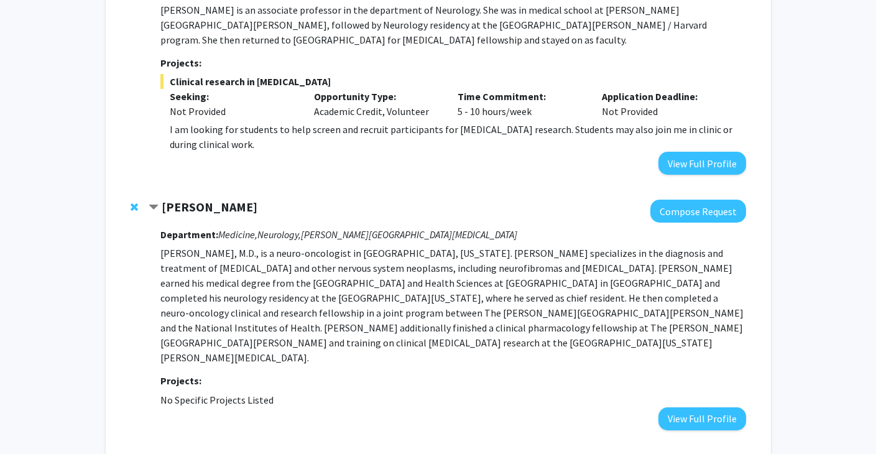
scroll to position [0, 0]
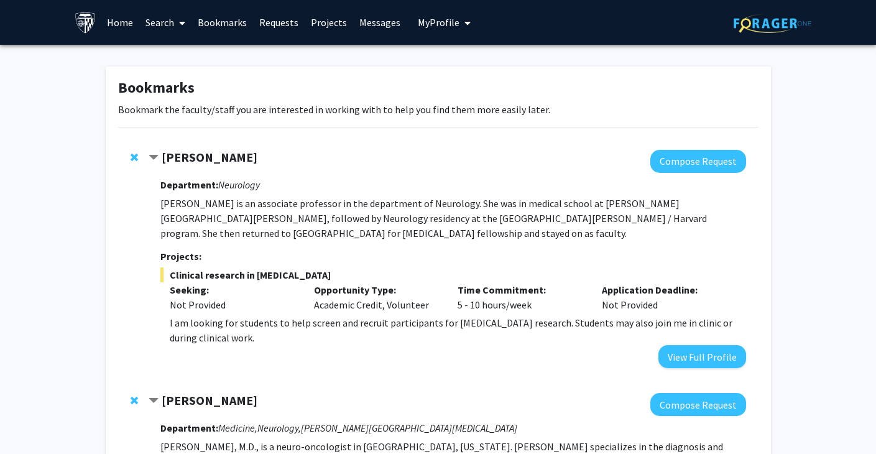
click at [162, 24] on link "Search" at bounding box center [165, 23] width 52 height 44
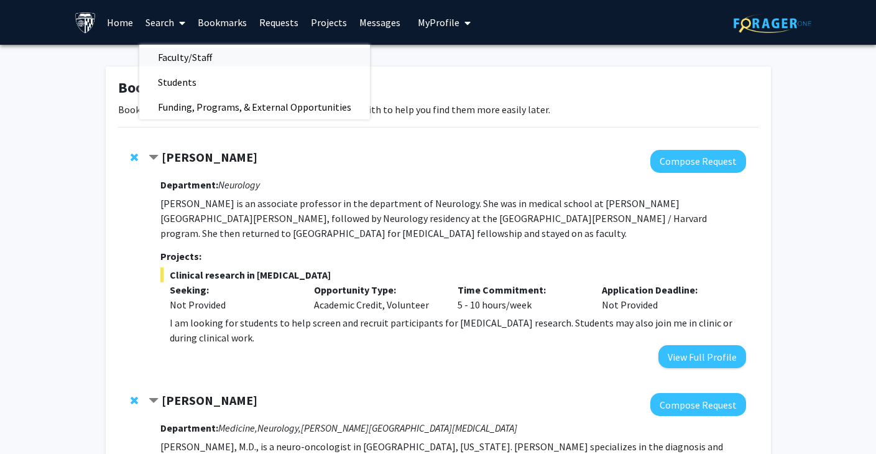
click at [229, 61] on link "Faculty/Staff" at bounding box center [254, 57] width 231 height 19
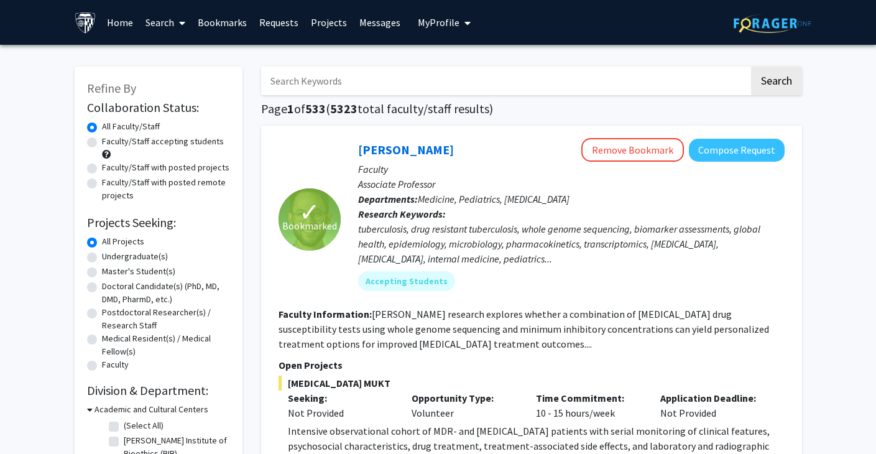
click at [335, 80] on input "Search Keywords" at bounding box center [505, 81] width 488 height 29
click at [619, 67] on button "Search" at bounding box center [776, 81] width 51 height 29
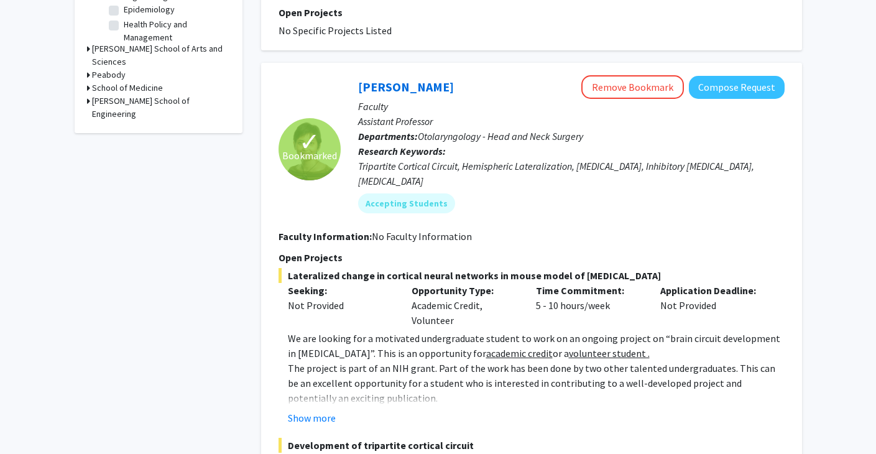
scroll to position [495, 0]
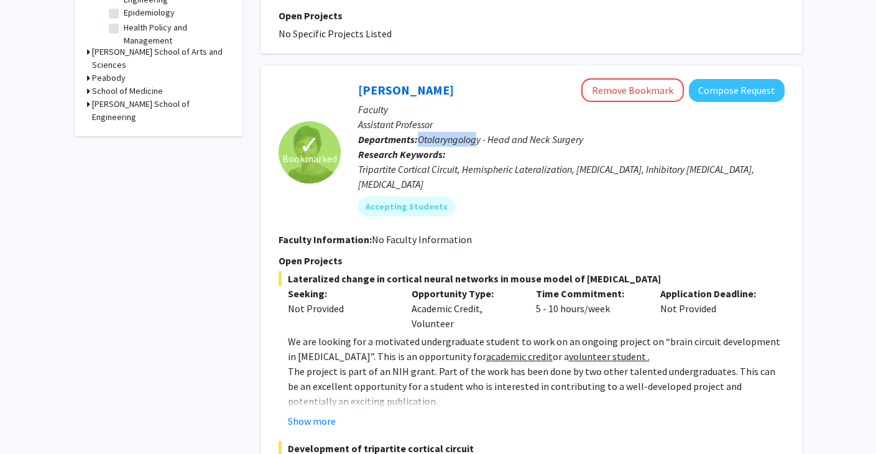
drag, startPoint x: 418, startPoint y: 127, endPoint x: 479, endPoint y: 129, distance: 60.9
click at [479, 133] on span "Otolaryngology - Head and Neck Surgery" at bounding box center [500, 139] width 165 height 12
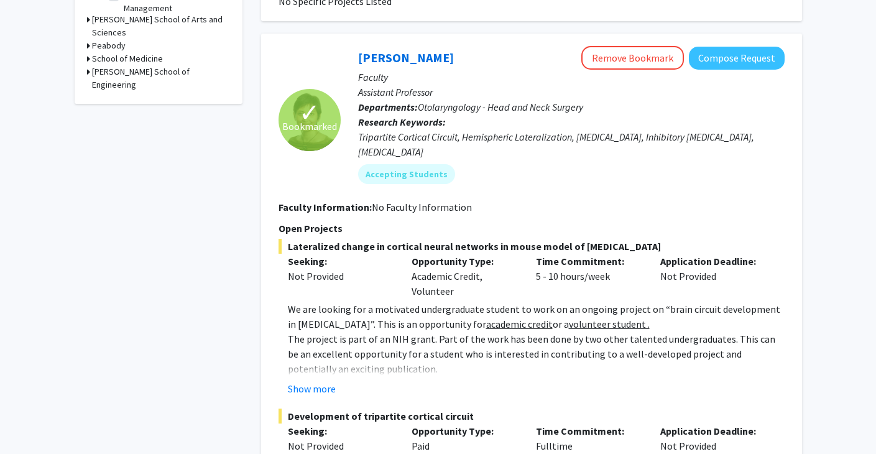
scroll to position [0, 0]
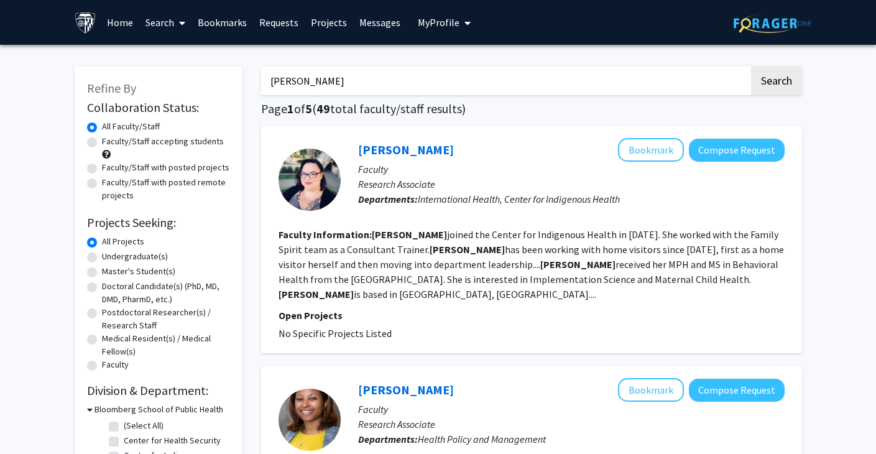
drag, startPoint x: 354, startPoint y: 87, endPoint x: 239, endPoint y: 88, distance: 115.6
type input "t"
type input "[MEDICAL_DATA]"
click at [619, 81] on button "Search" at bounding box center [776, 81] width 51 height 29
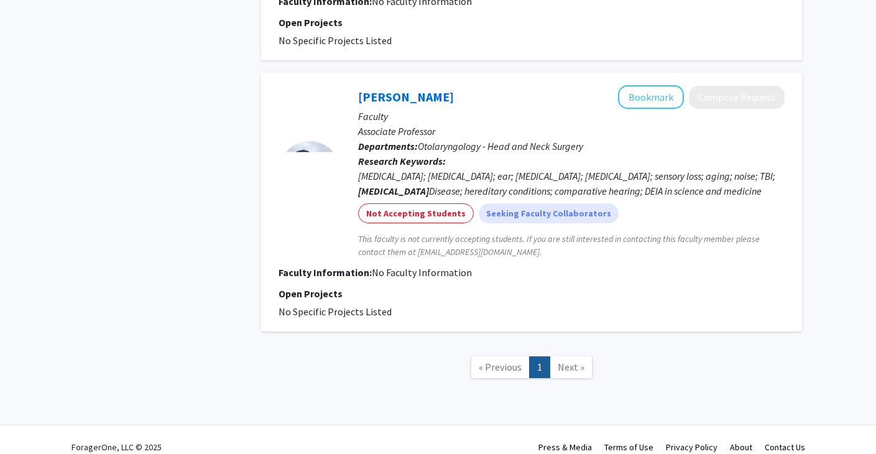
scroll to position [727, 0]
